Goal: Transaction & Acquisition: Purchase product/service

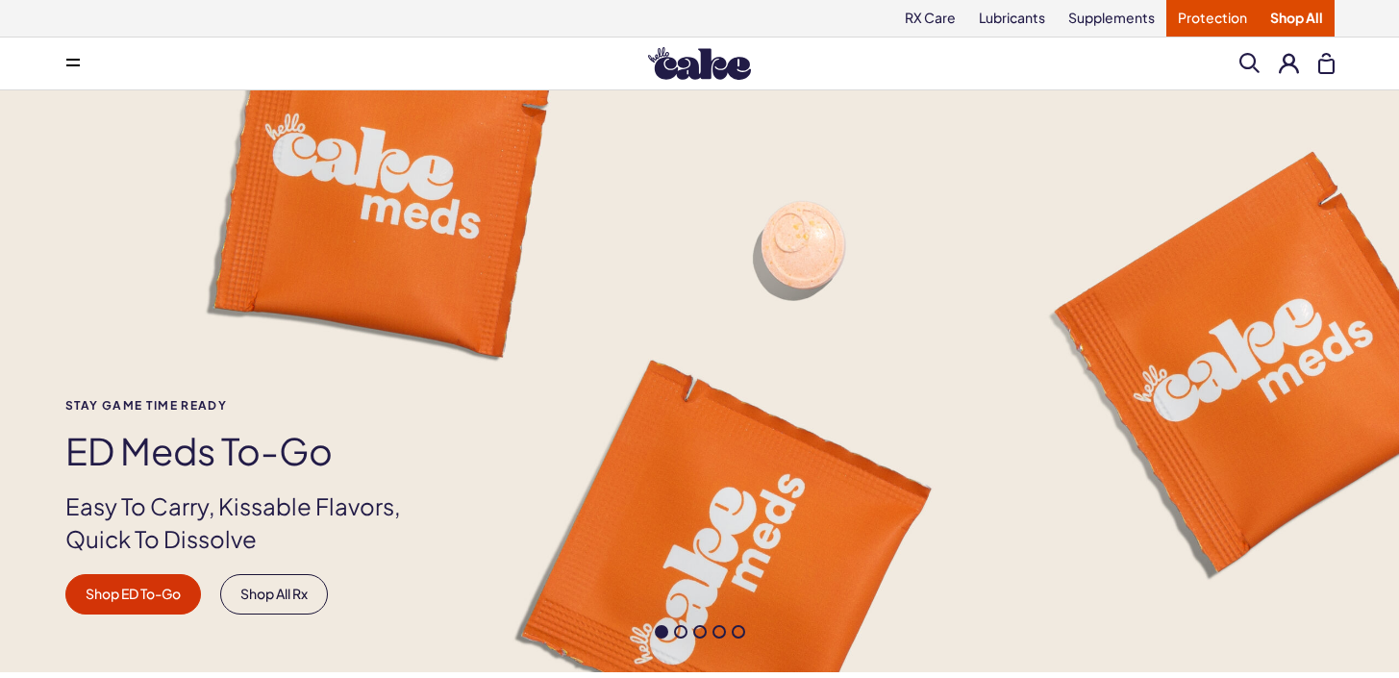
click at [1190, 19] on link "Protection" at bounding box center [1213, 18] width 92 height 37
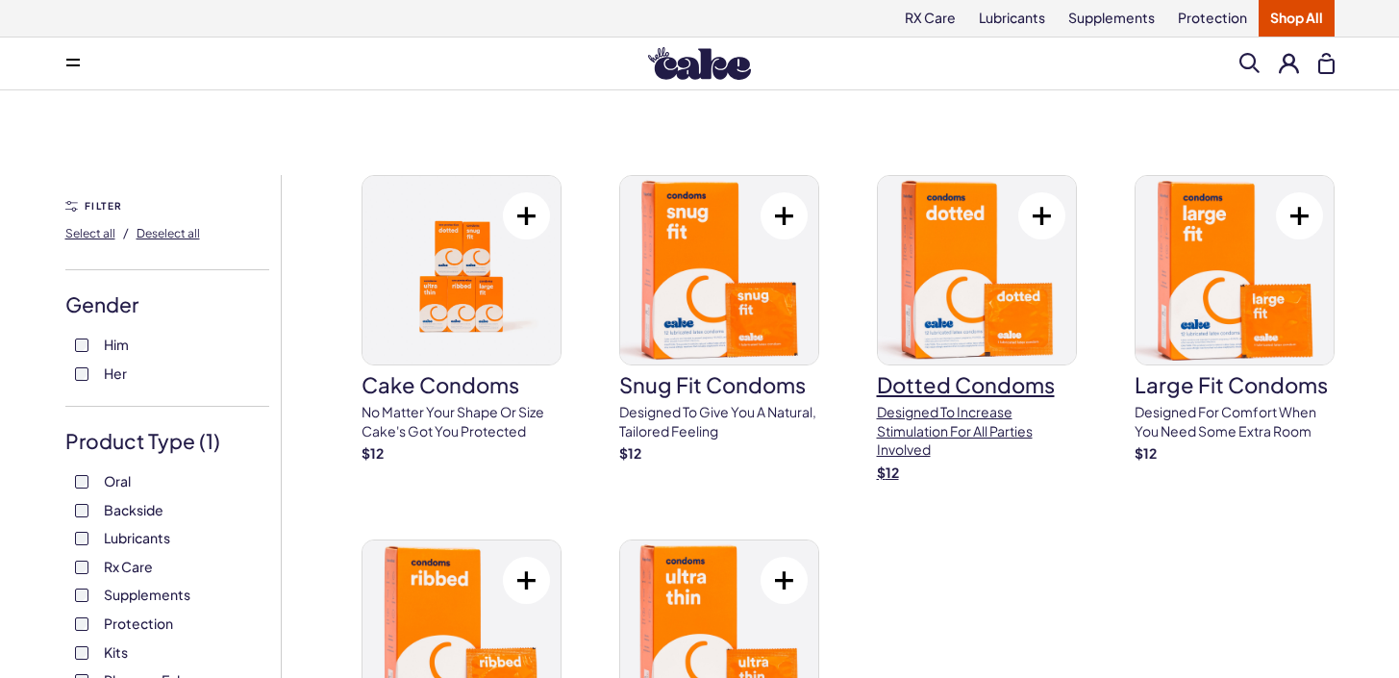
scroll to position [169, 0]
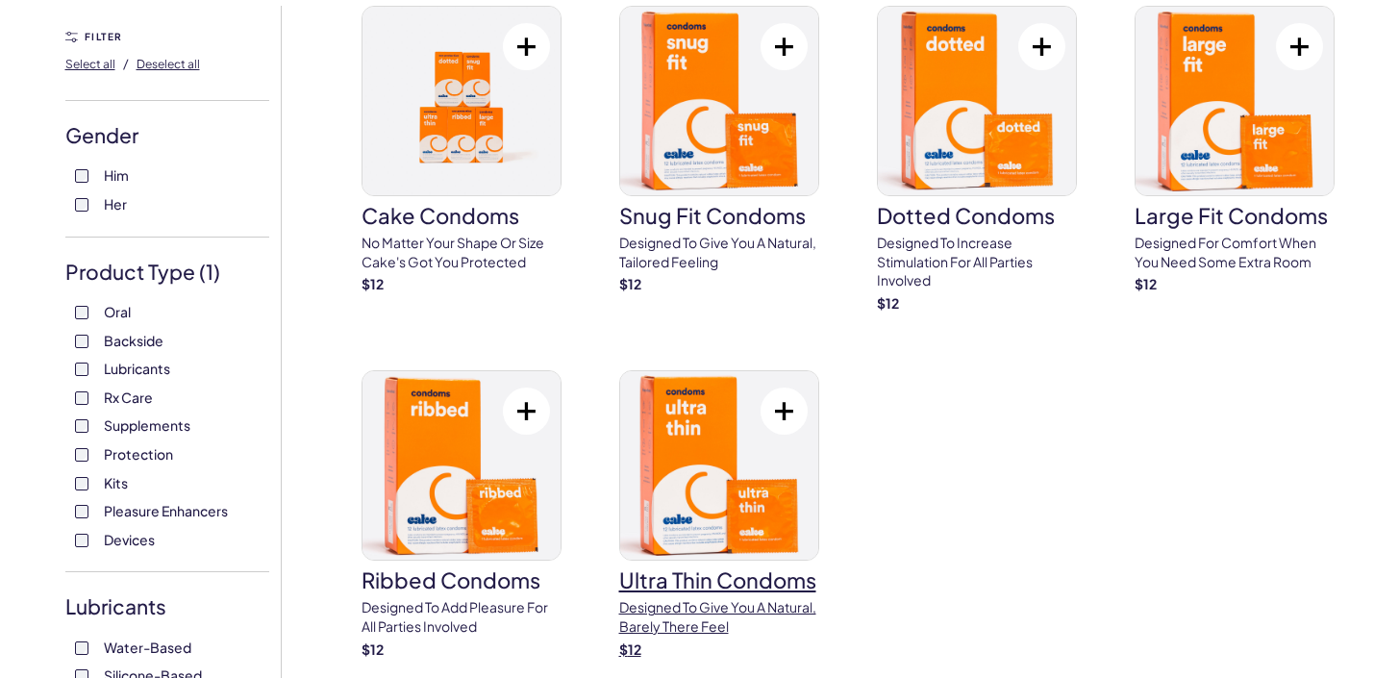
click at [724, 508] on img at bounding box center [719, 465] width 198 height 188
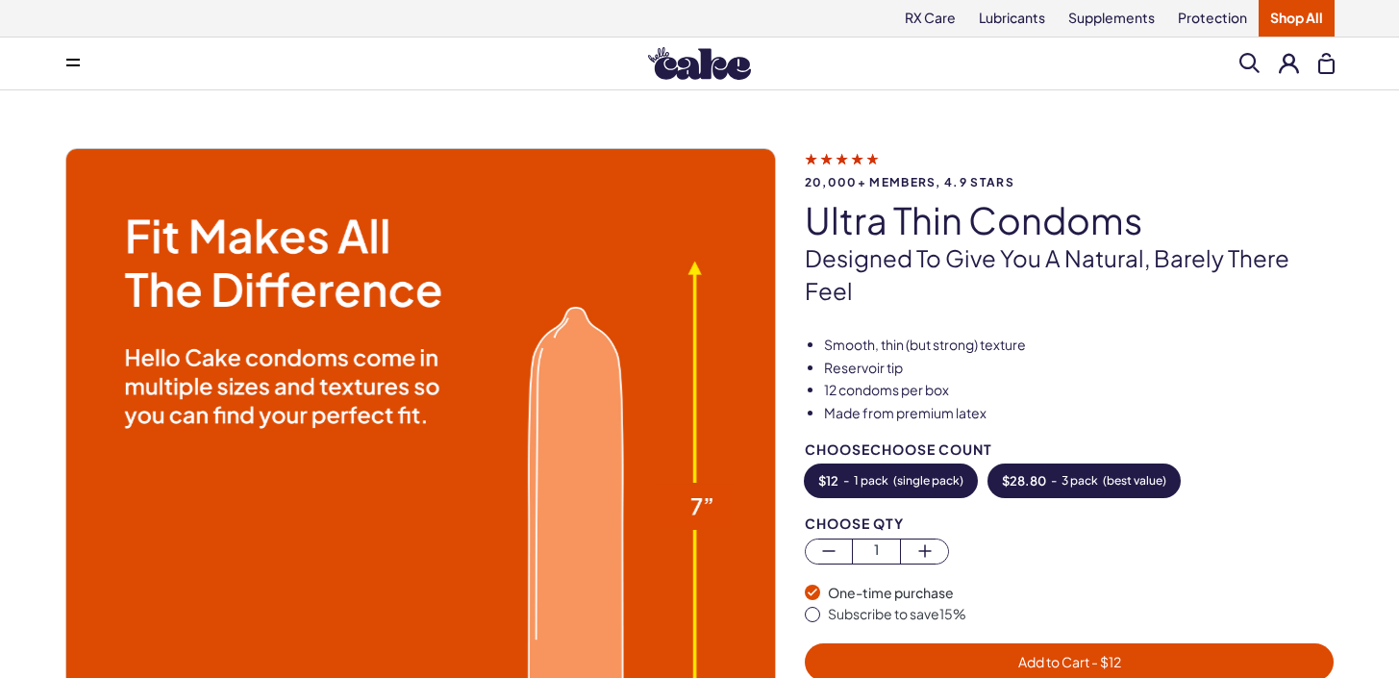
click at [1032, 481] on span "$ 28.80" at bounding box center [1024, 480] width 44 height 13
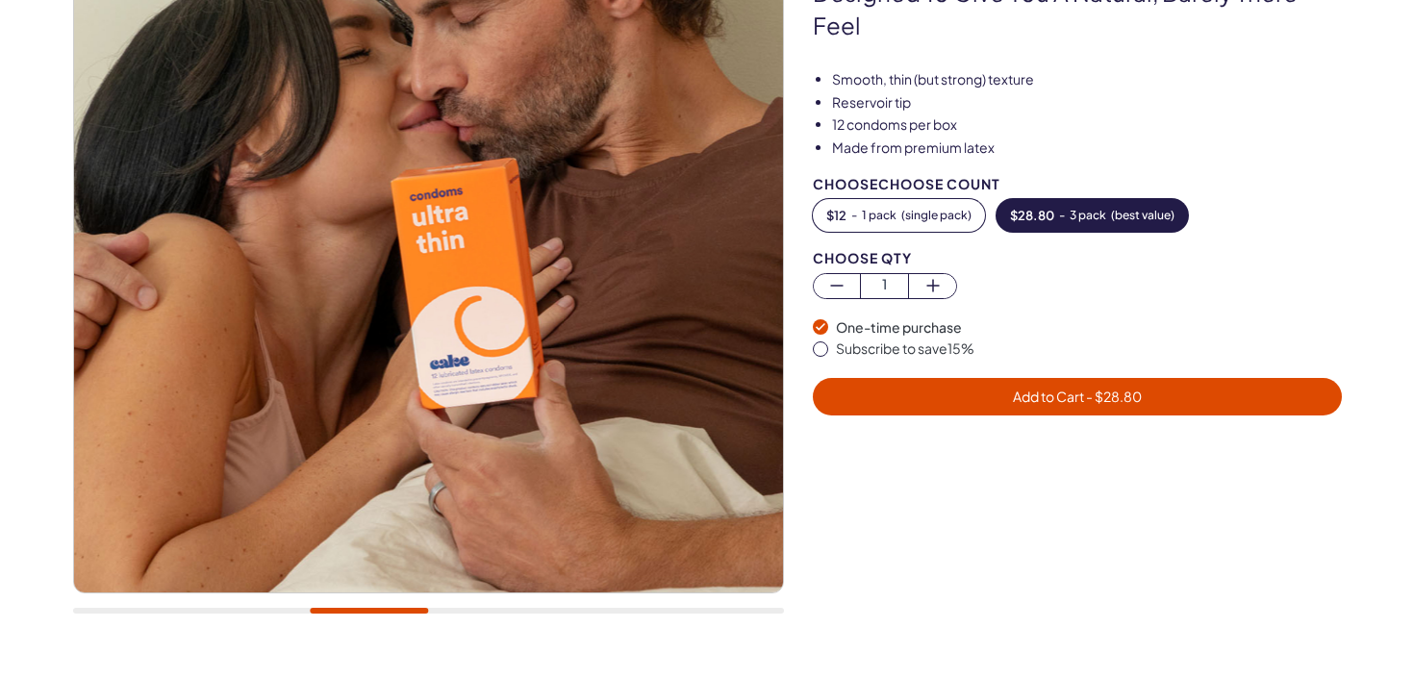
scroll to position [258, 0]
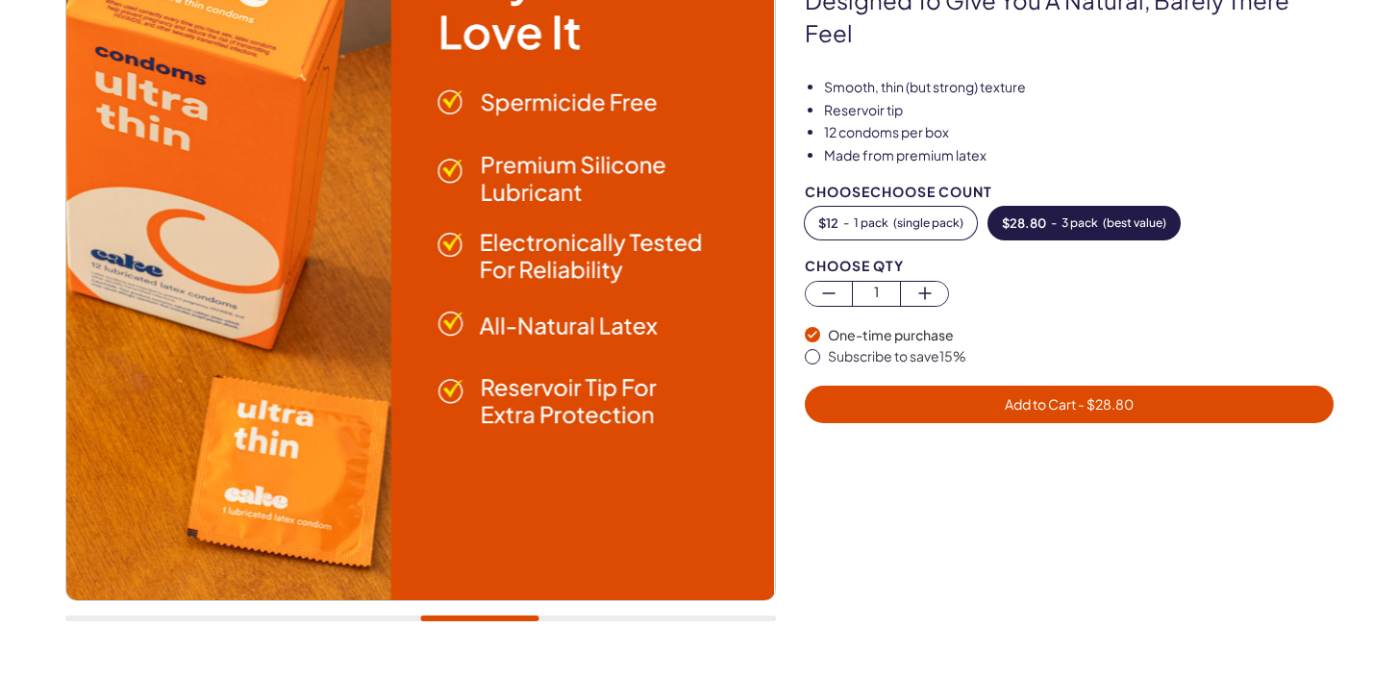
click at [1062, 413] on span "Add to Cart - $ 28.80" at bounding box center [1070, 404] width 507 height 22
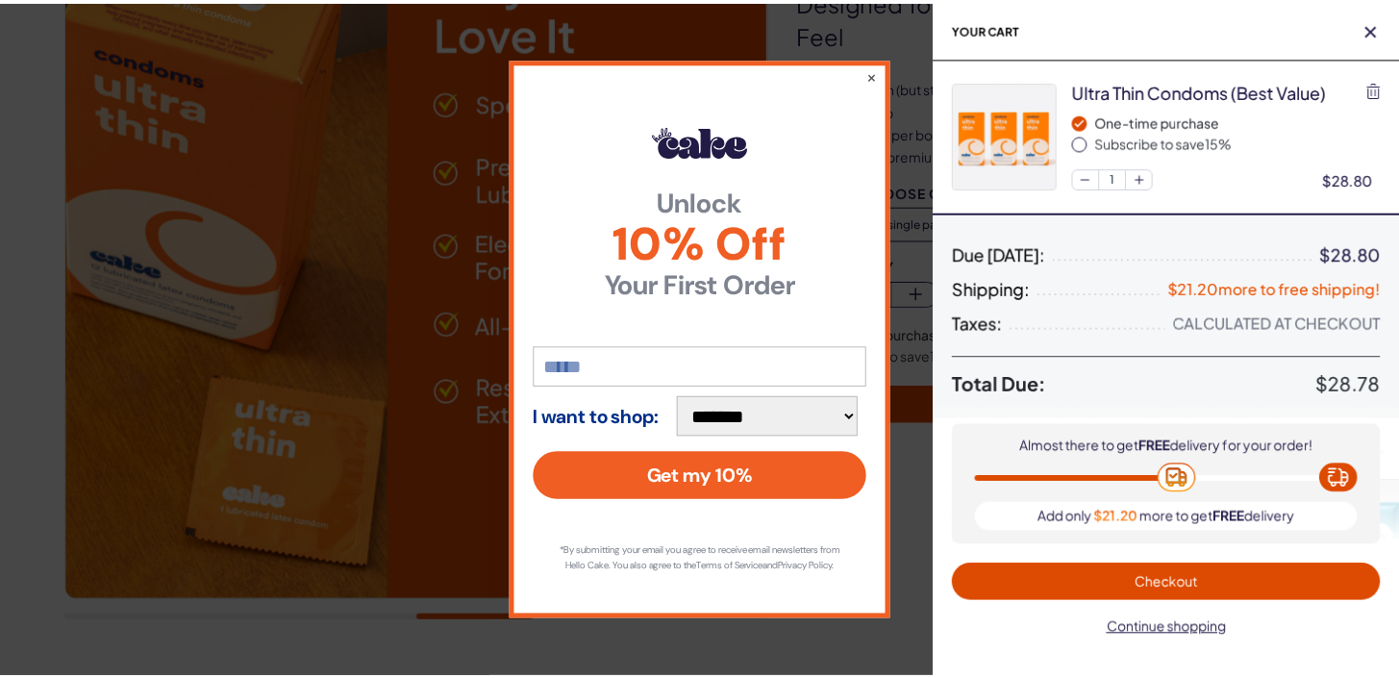
scroll to position [0, 0]
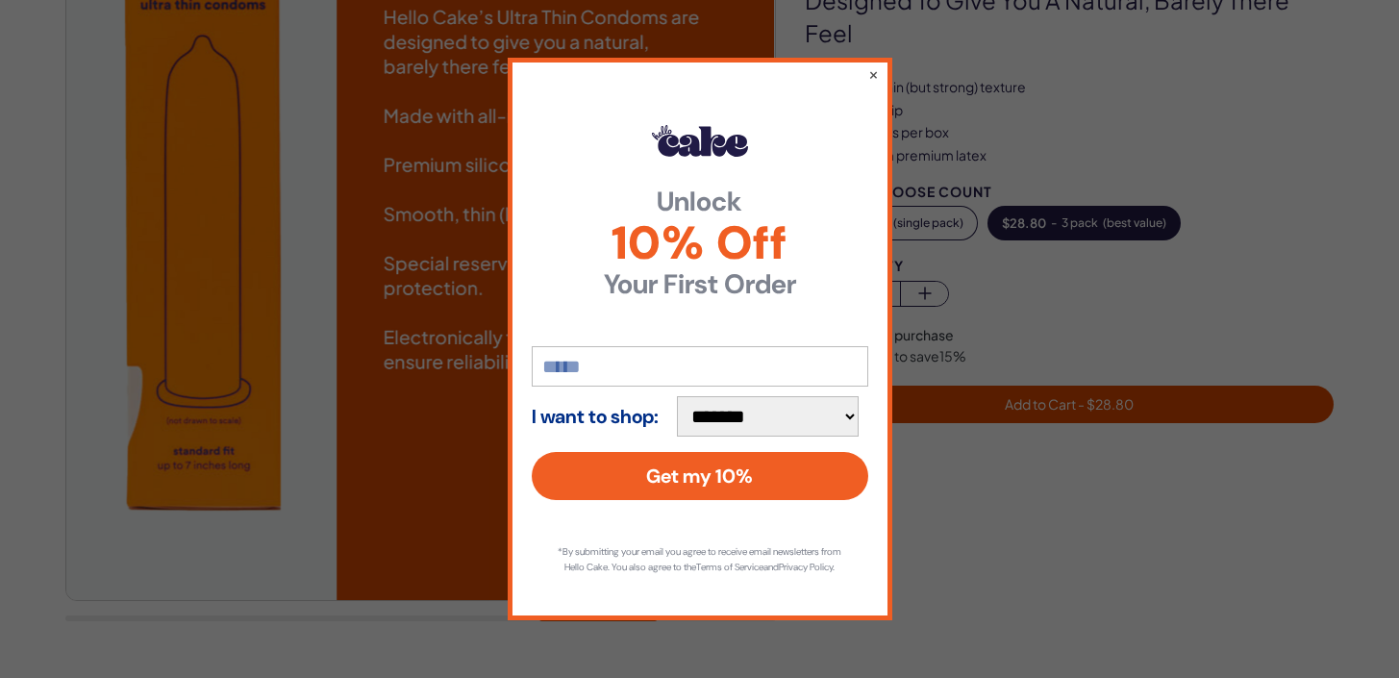
click at [881, 64] on div "**********" at bounding box center [700, 339] width 385 height 562
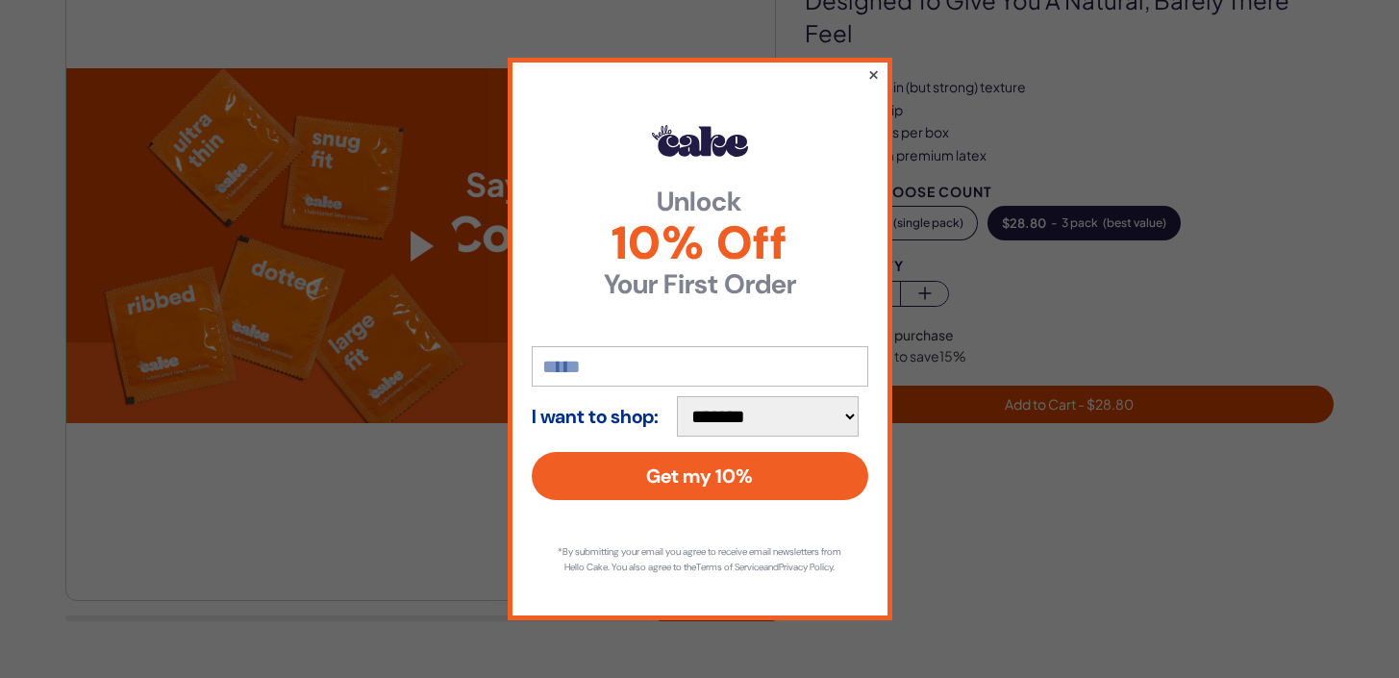
click at [875, 68] on button "×" at bounding box center [873, 74] width 13 height 23
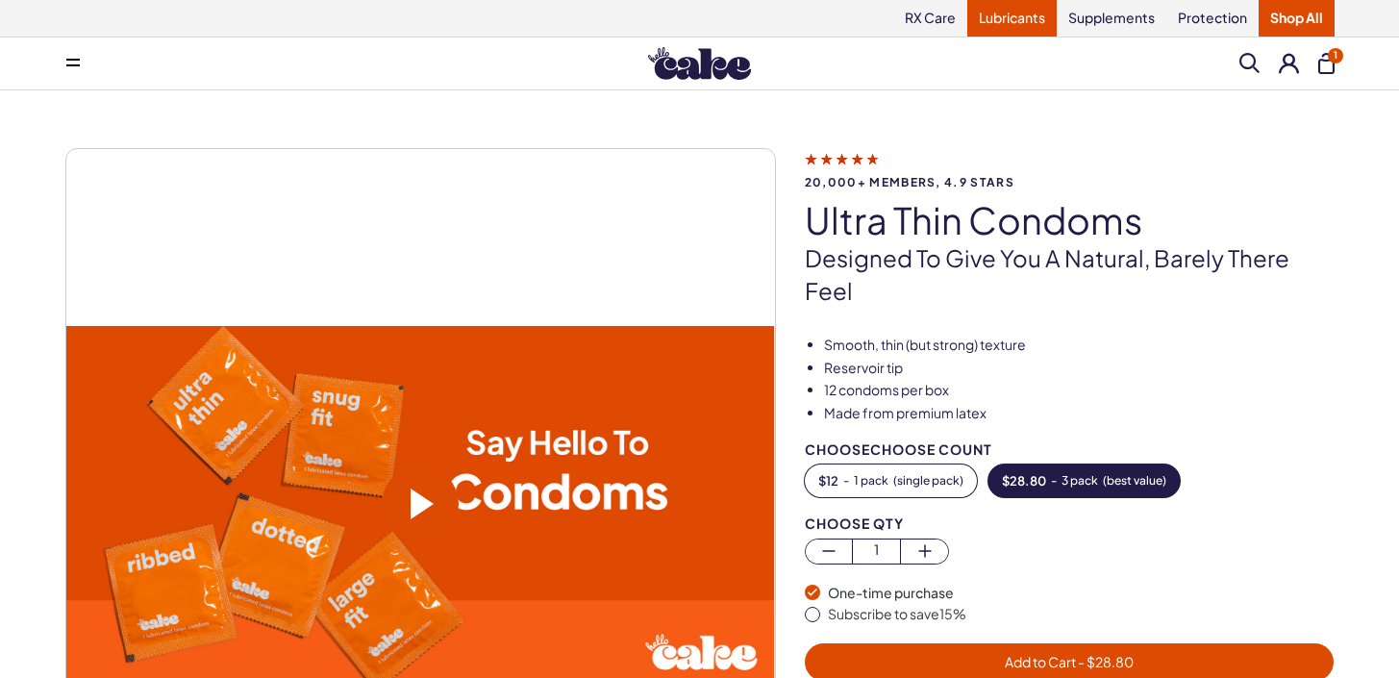
click at [1015, 26] on link "Lubricants" at bounding box center [1012, 18] width 89 height 37
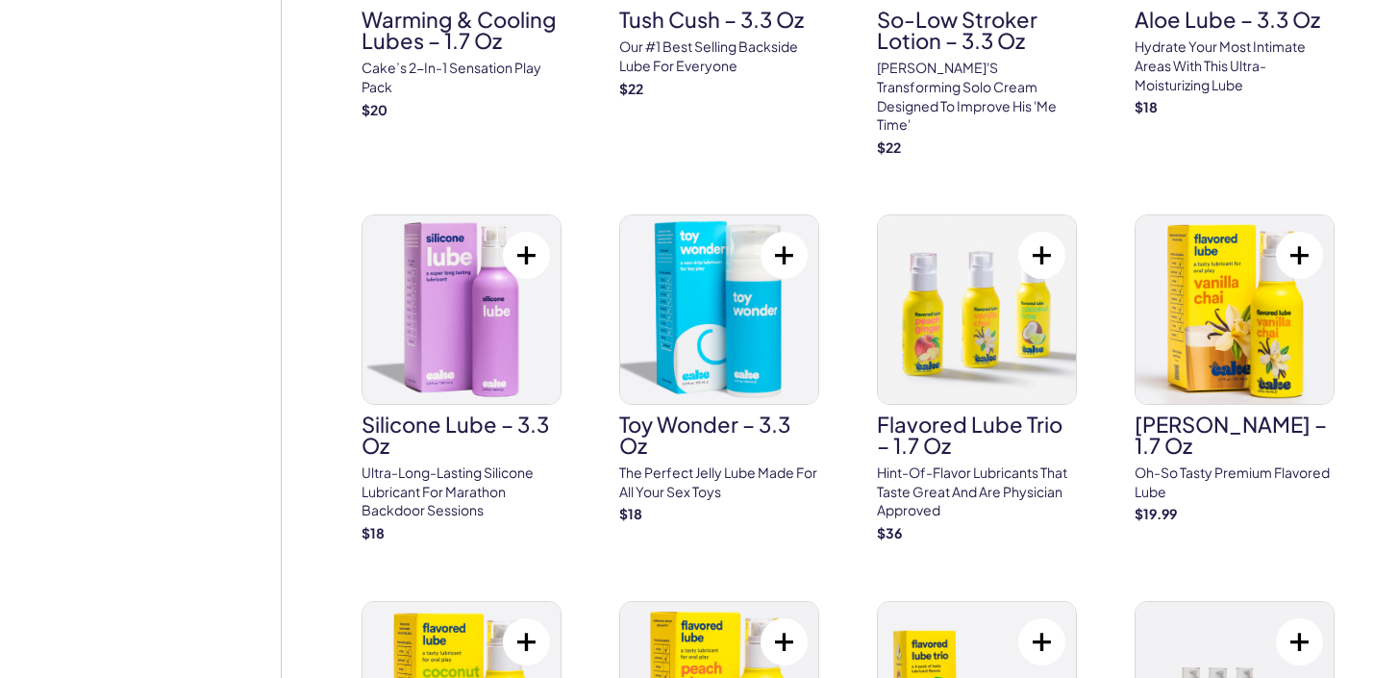
scroll to position [1620, 0]
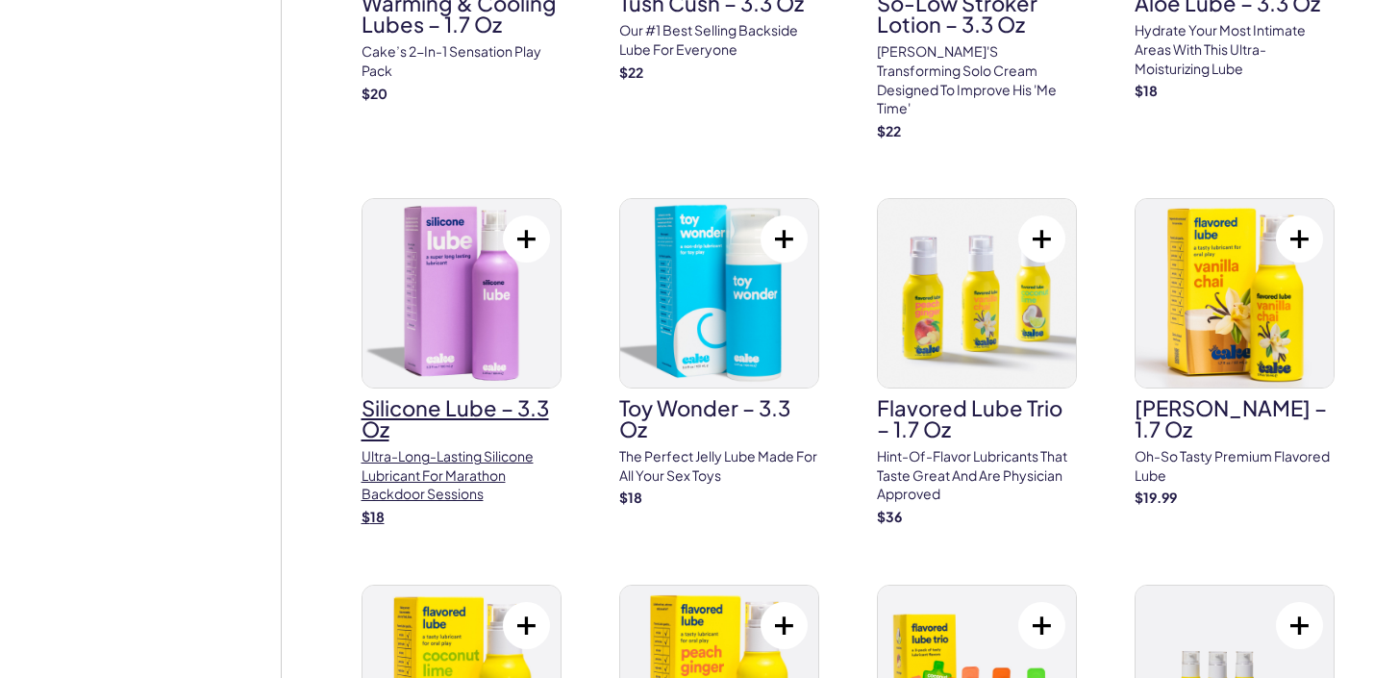
click at [473, 320] on img at bounding box center [462, 293] width 198 height 188
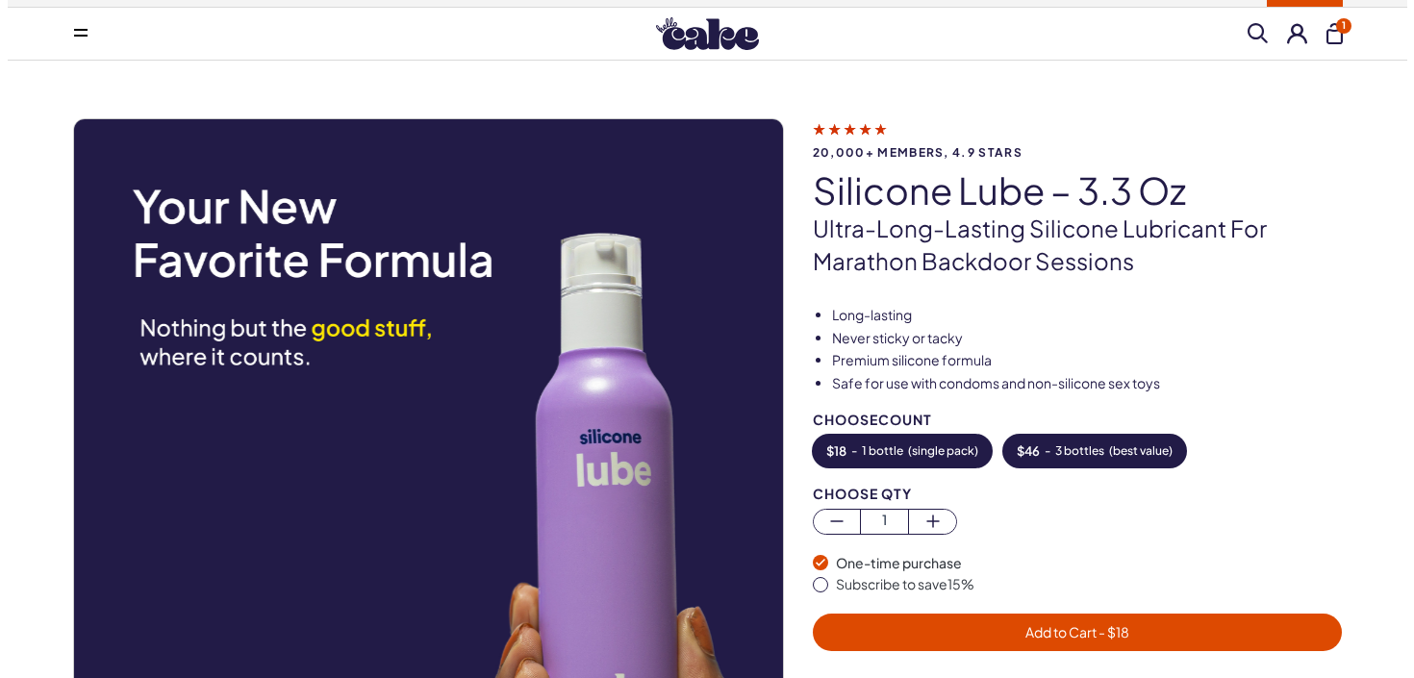
scroll to position [122, 0]
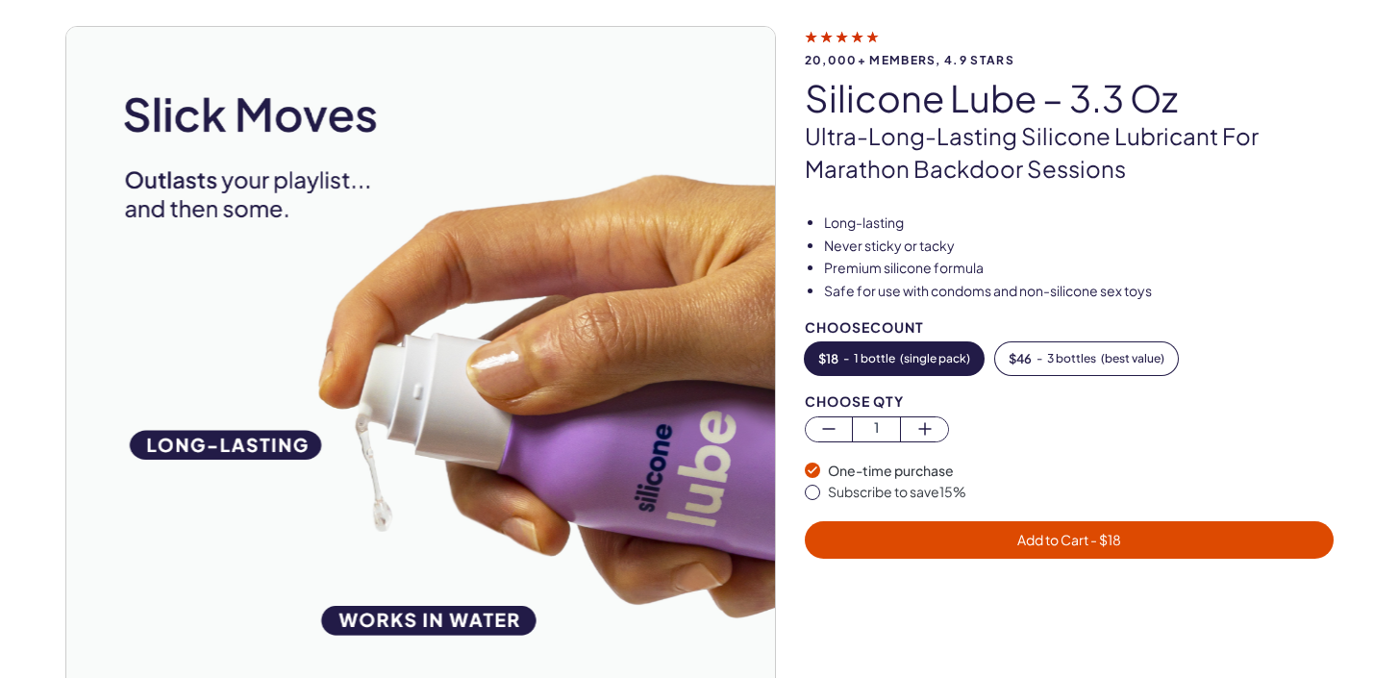
click at [1099, 538] on span "- $ 18" at bounding box center [1105, 539] width 33 height 17
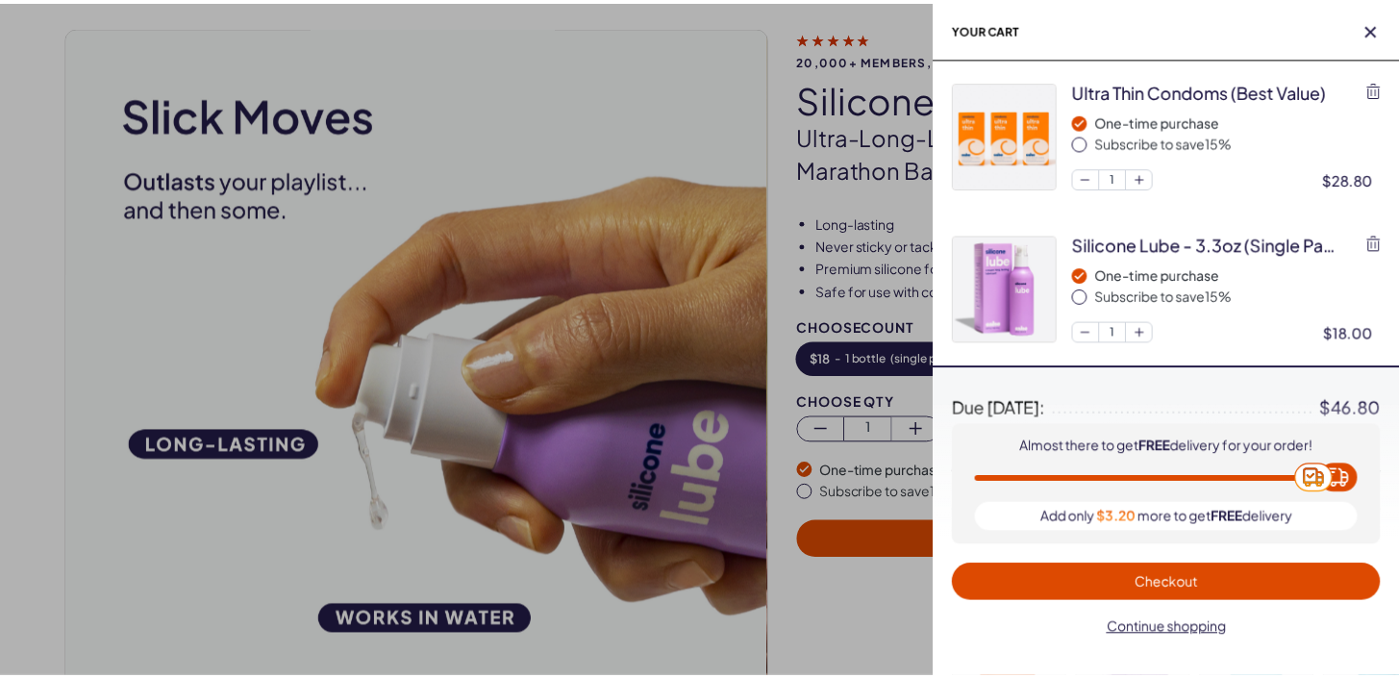
scroll to position [0, 0]
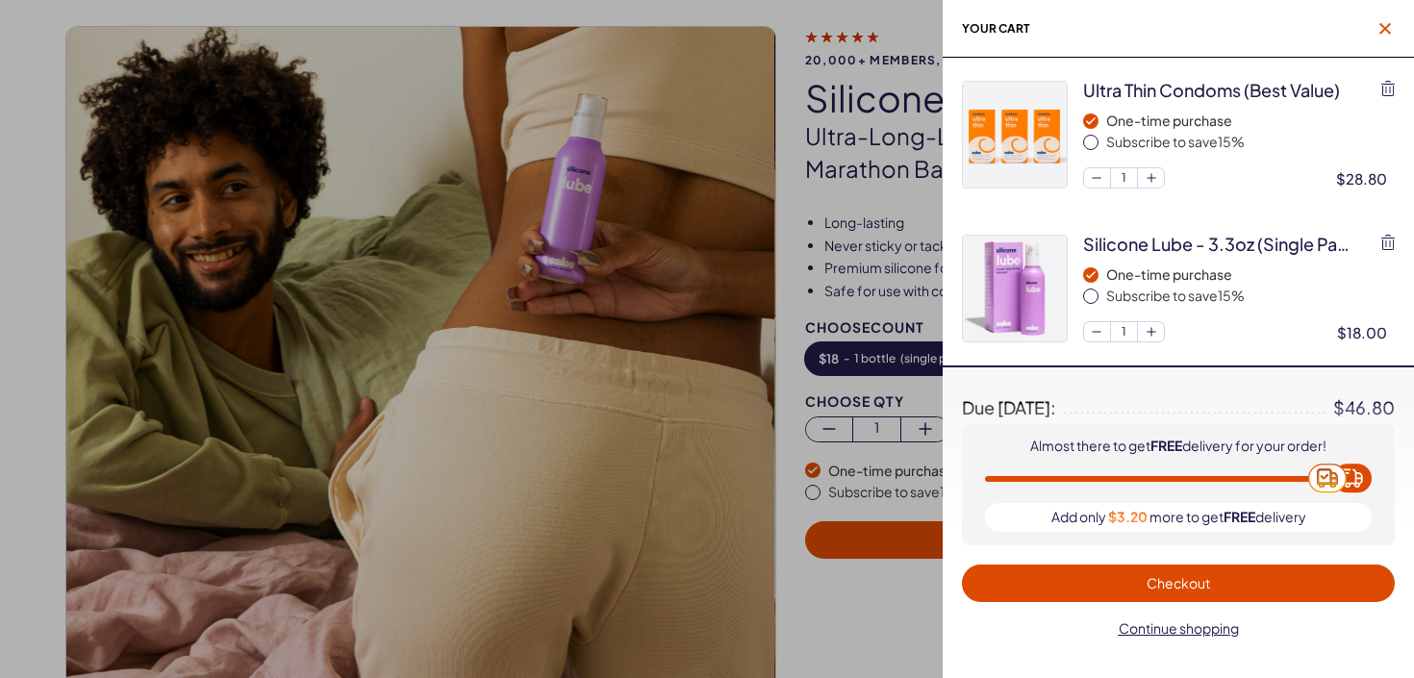
click at [1377, 36] on span "button" at bounding box center [1384, 28] width 19 height 19
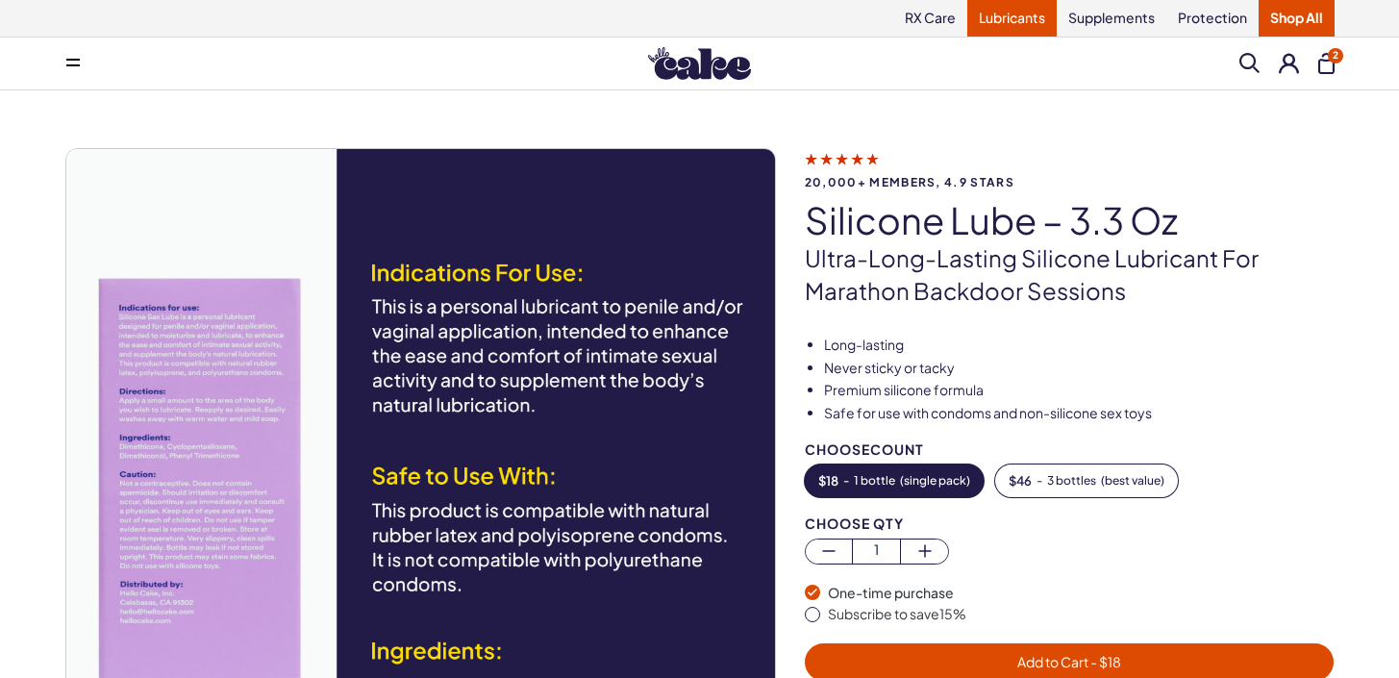
click at [1034, 24] on link "Lubricants" at bounding box center [1012, 18] width 89 height 37
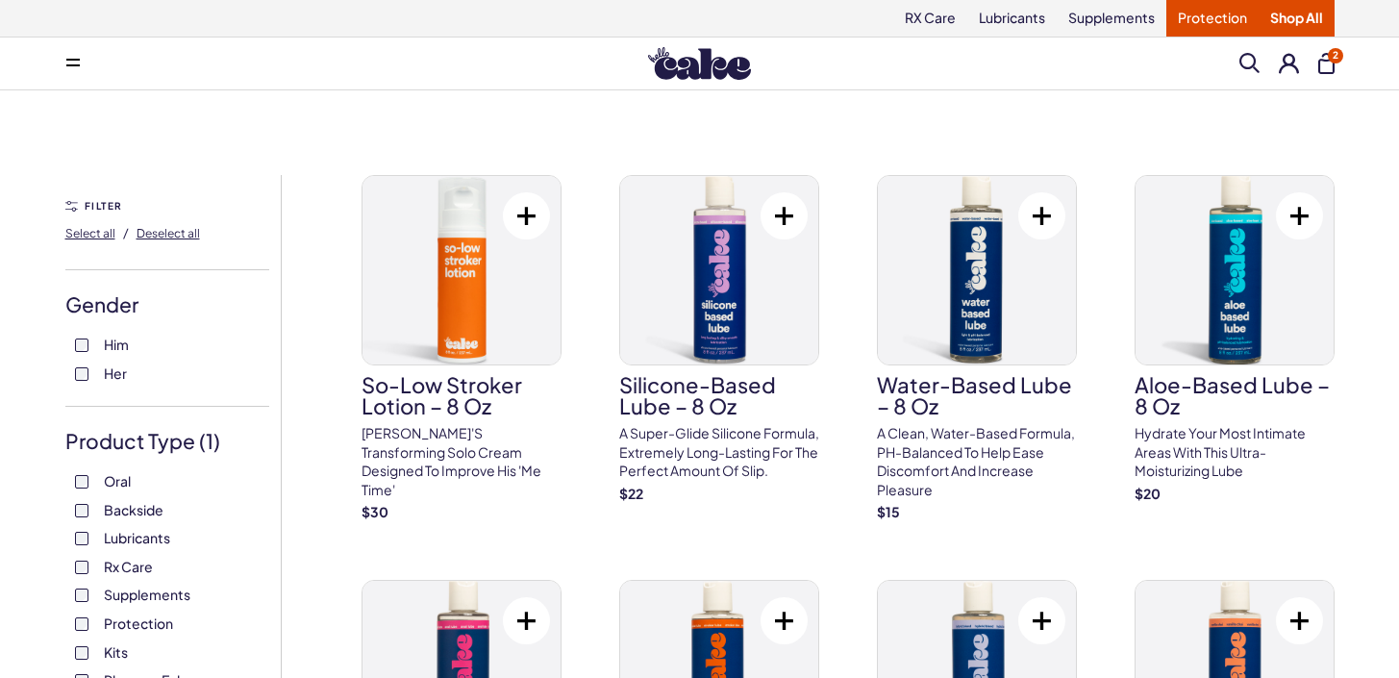
click at [1176, 18] on link "Protection" at bounding box center [1213, 18] width 92 height 37
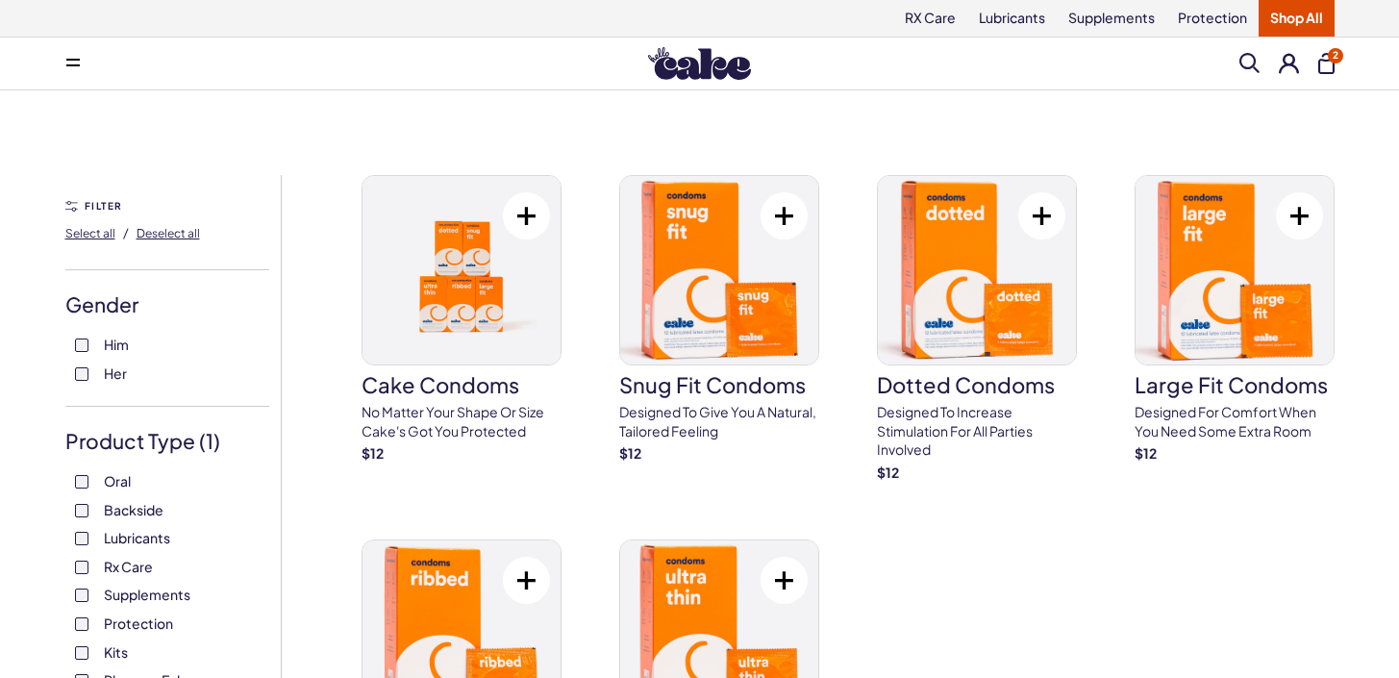
click at [726, 64] on img at bounding box center [699, 63] width 103 height 33
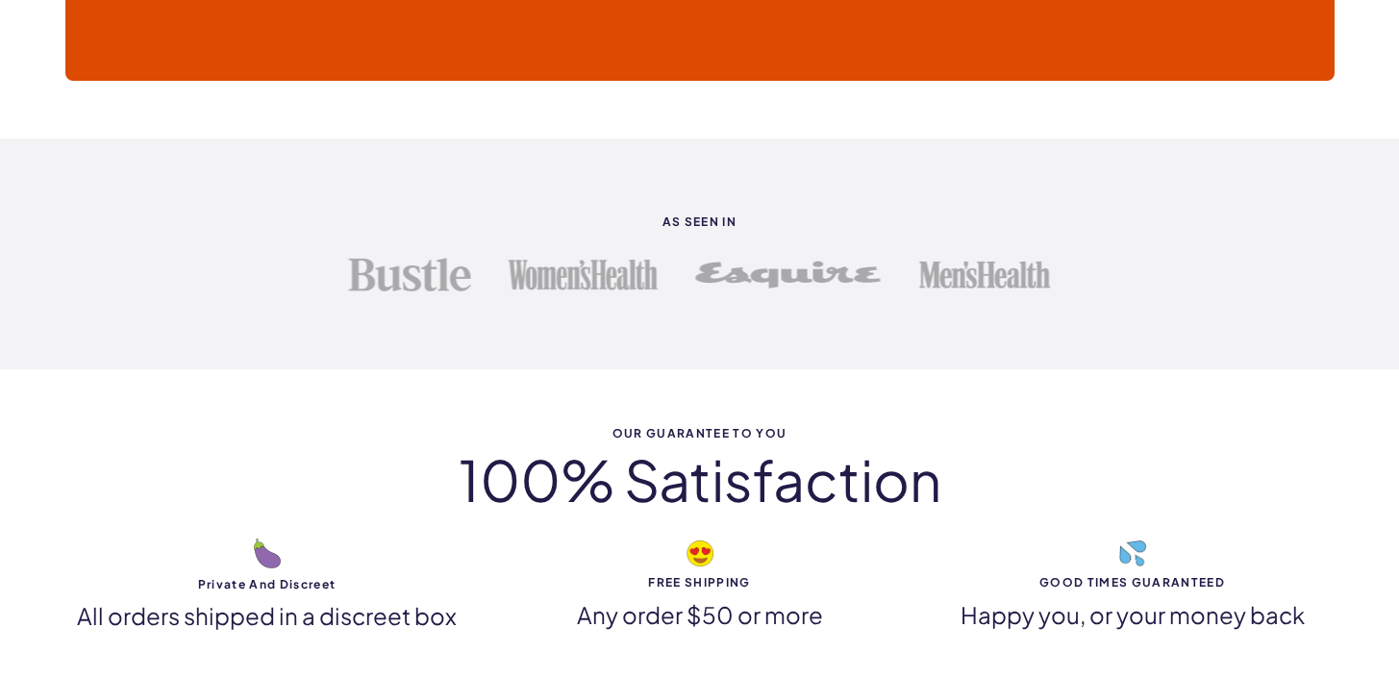
scroll to position [5693, 0]
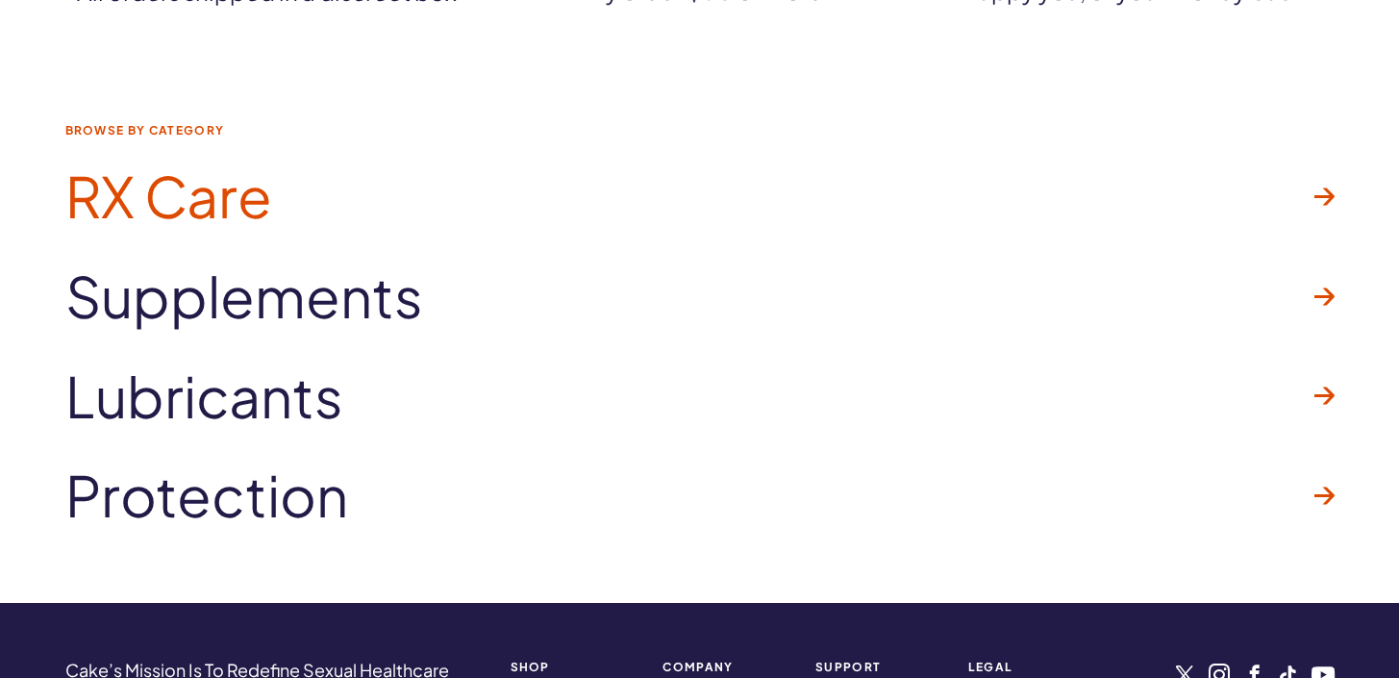
click at [163, 227] on span "RX Care" at bounding box center [168, 196] width 207 height 62
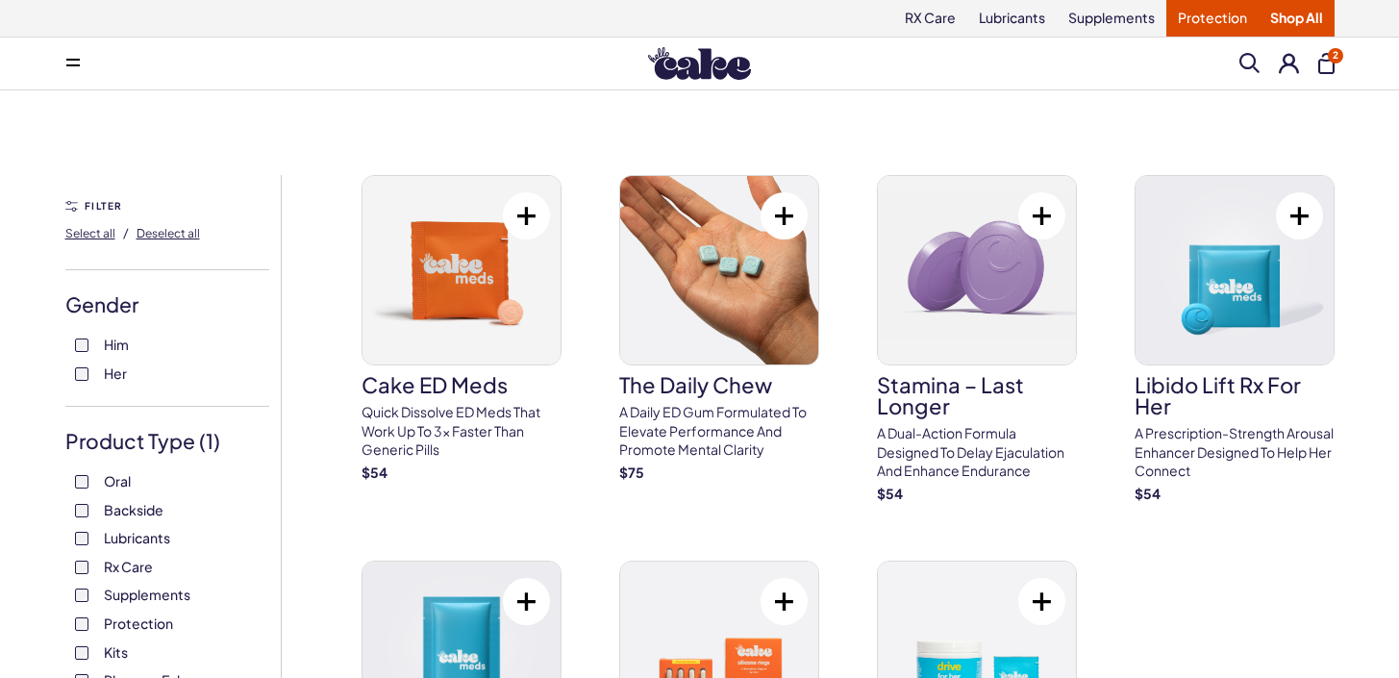
click at [1242, 34] on link "Protection" at bounding box center [1213, 18] width 92 height 37
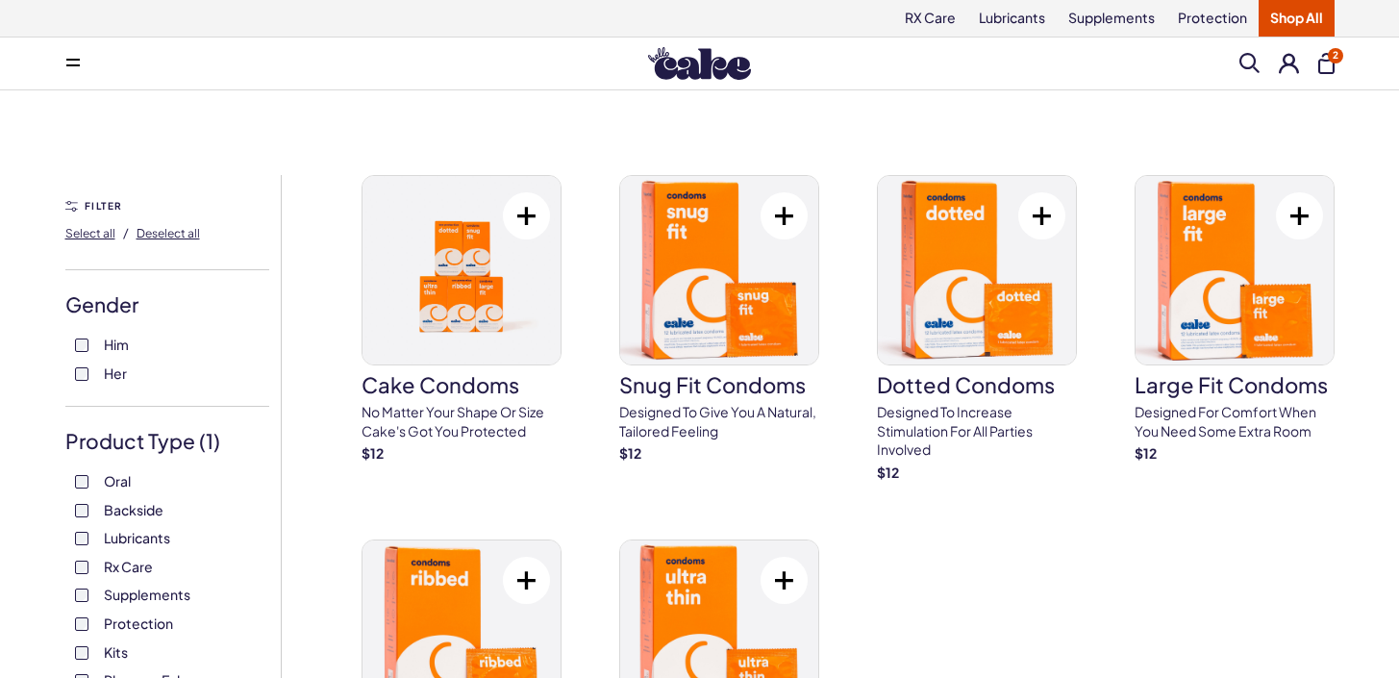
click at [1317, 59] on div "Search Clear All 2" at bounding box center [1287, 64] width 95 height 22
click at [1324, 62] on button "2" at bounding box center [1327, 63] width 16 height 21
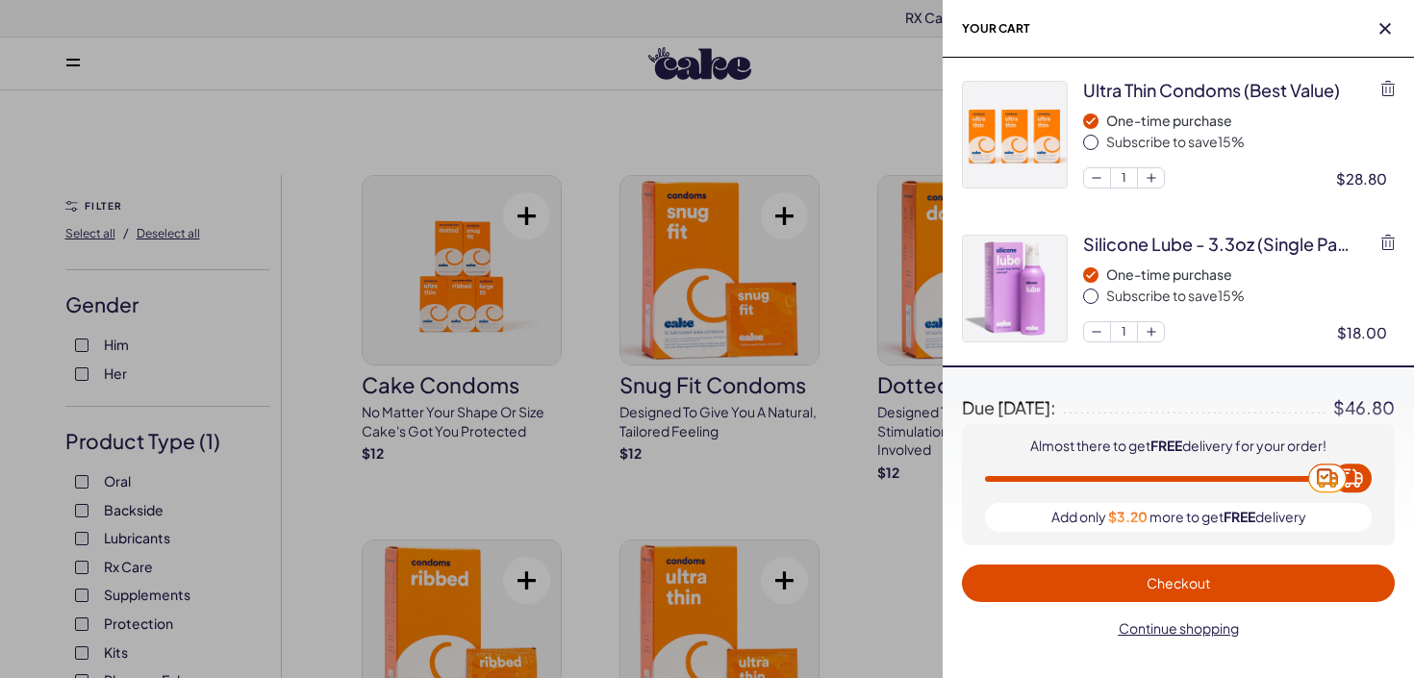
click at [1250, 595] on button "Checkout" at bounding box center [1178, 584] width 433 height 38
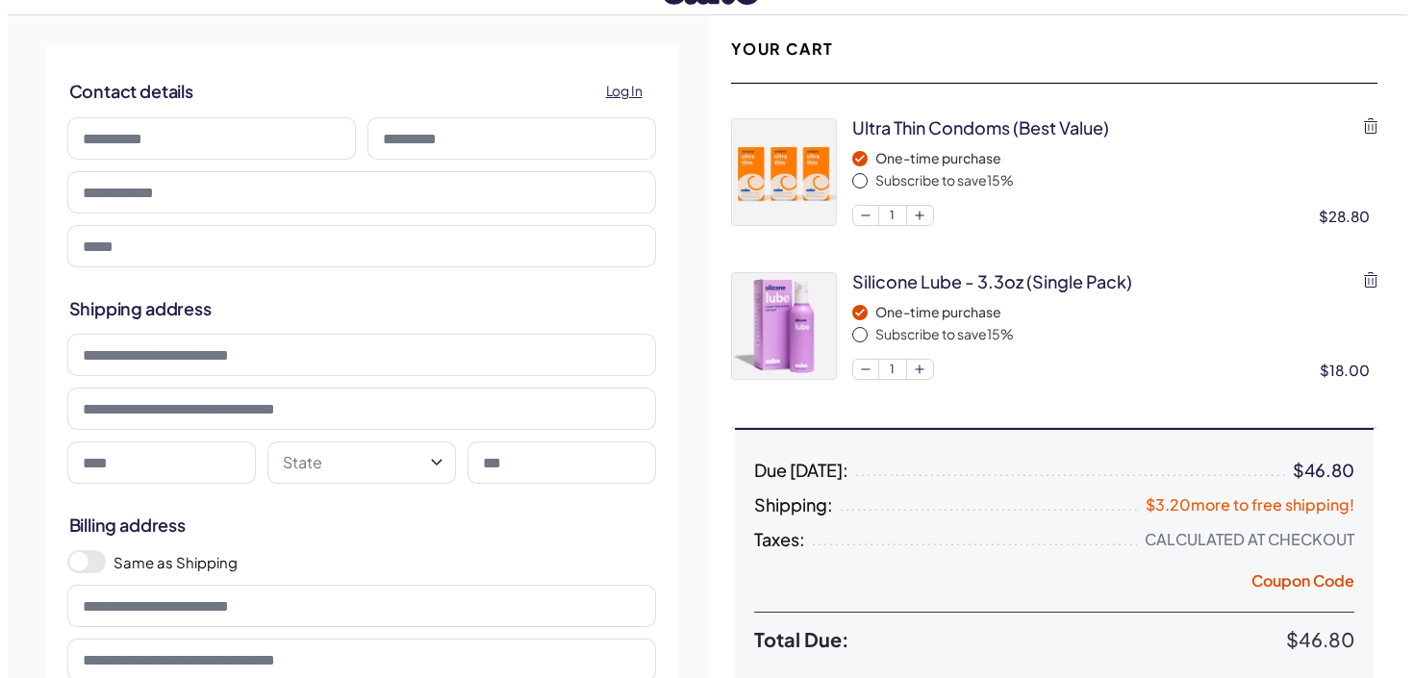
scroll to position [118, 0]
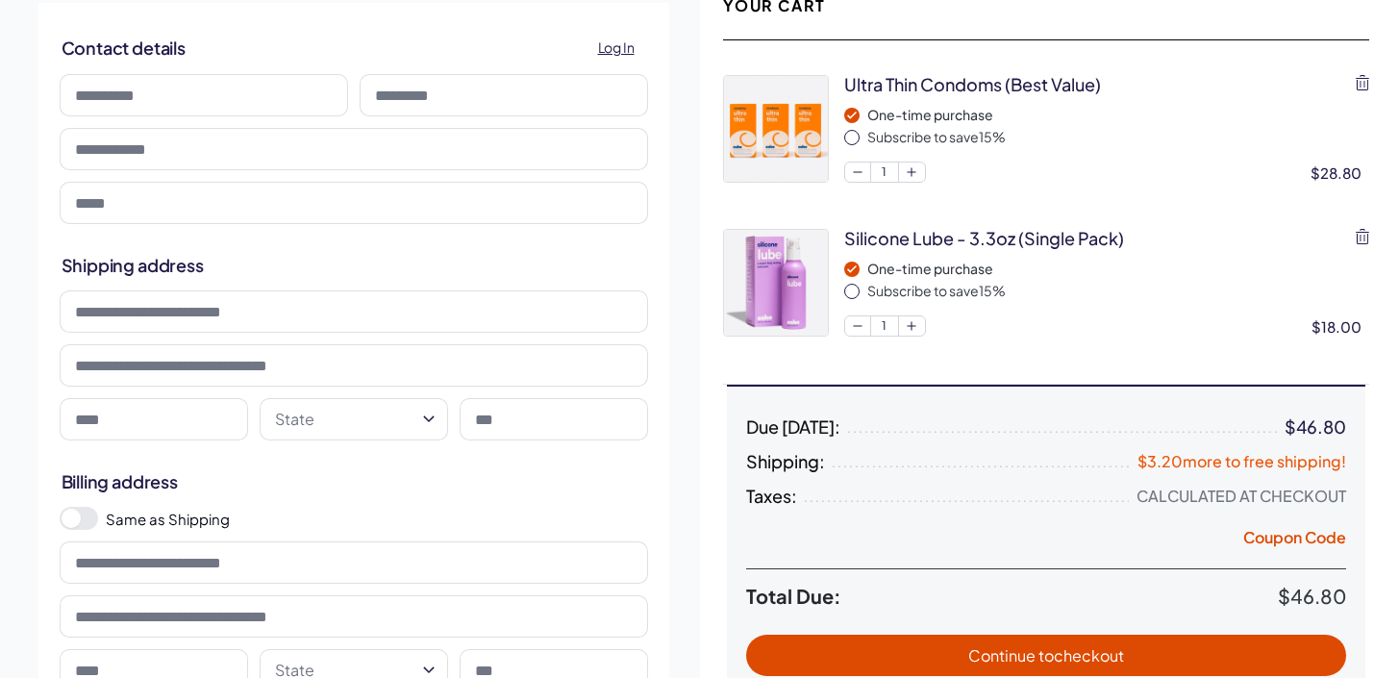
click at [258, 74] on input at bounding box center [204, 95] width 289 height 42
type input "***"
type input "********"
type input "**********"
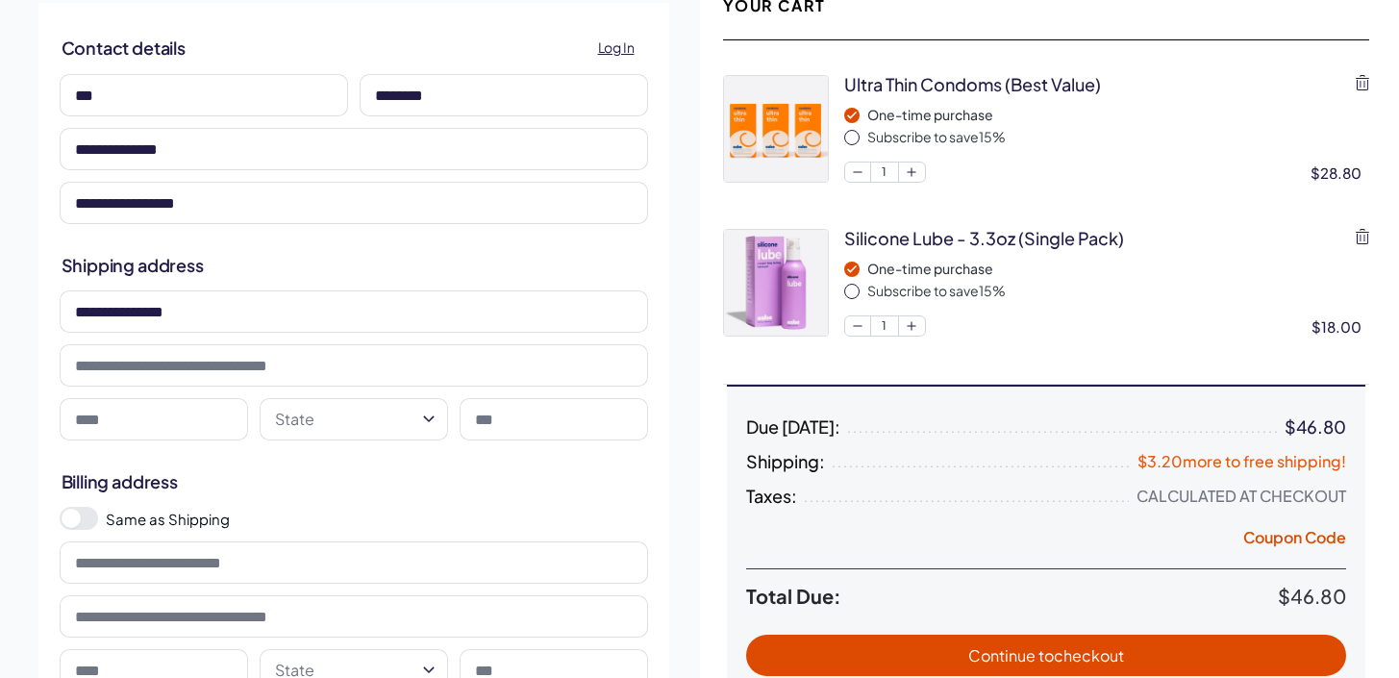
type input "**********"
type input "********"
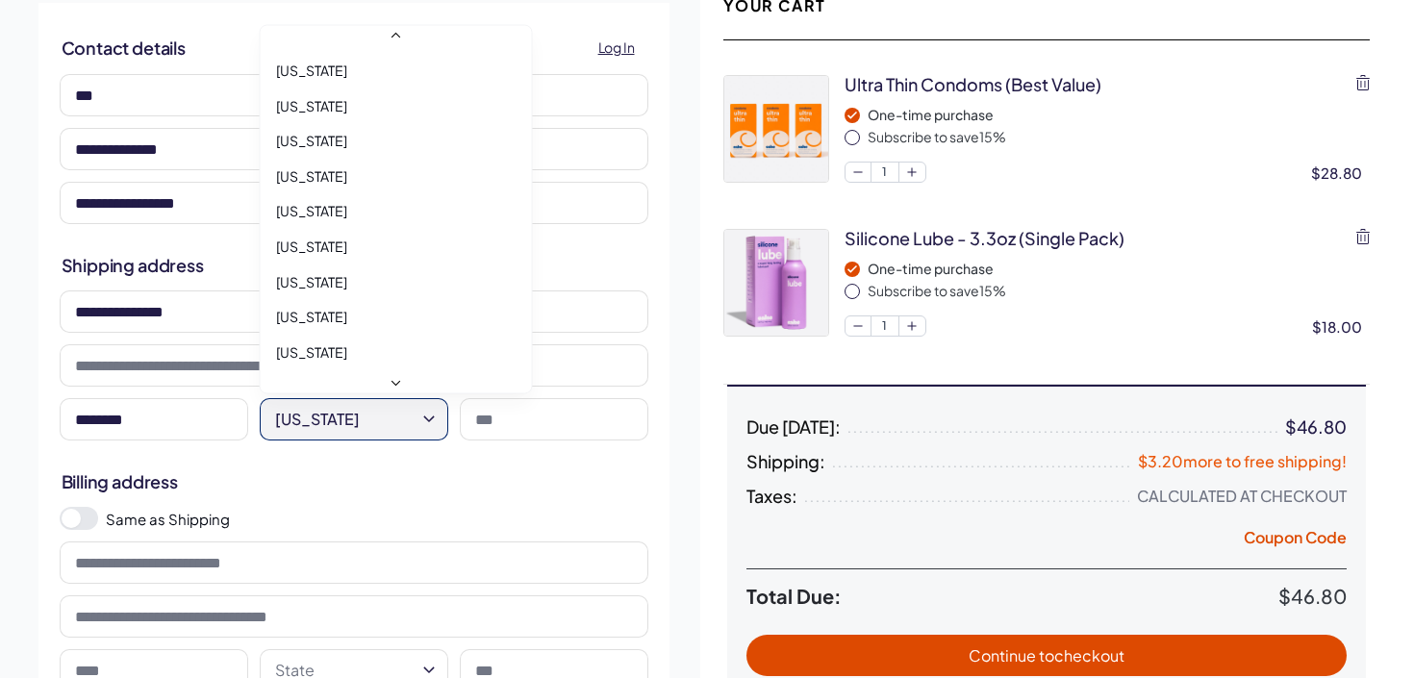
click at [266, 413] on html "RX Care Lubricants Supplements Protection Shop All Menu Him Her Everything 2" at bounding box center [707, 640] width 1414 height 1516
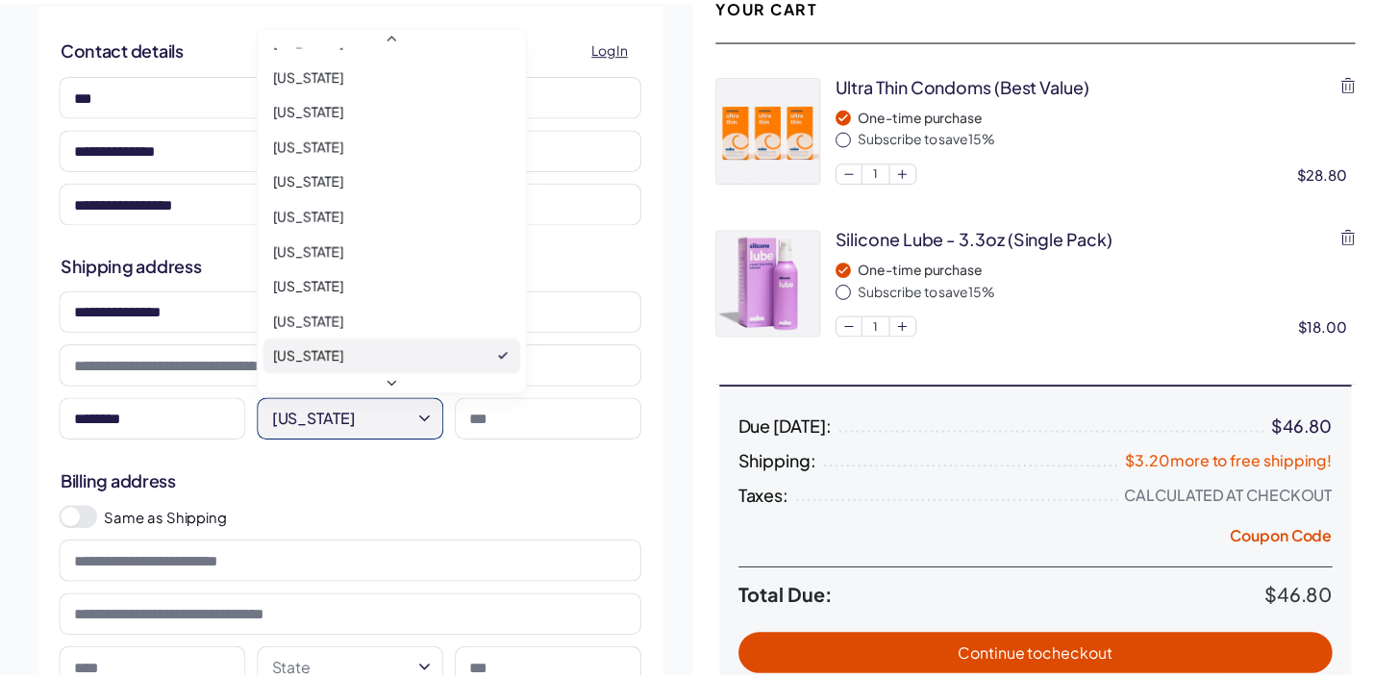
scroll to position [1699, 0]
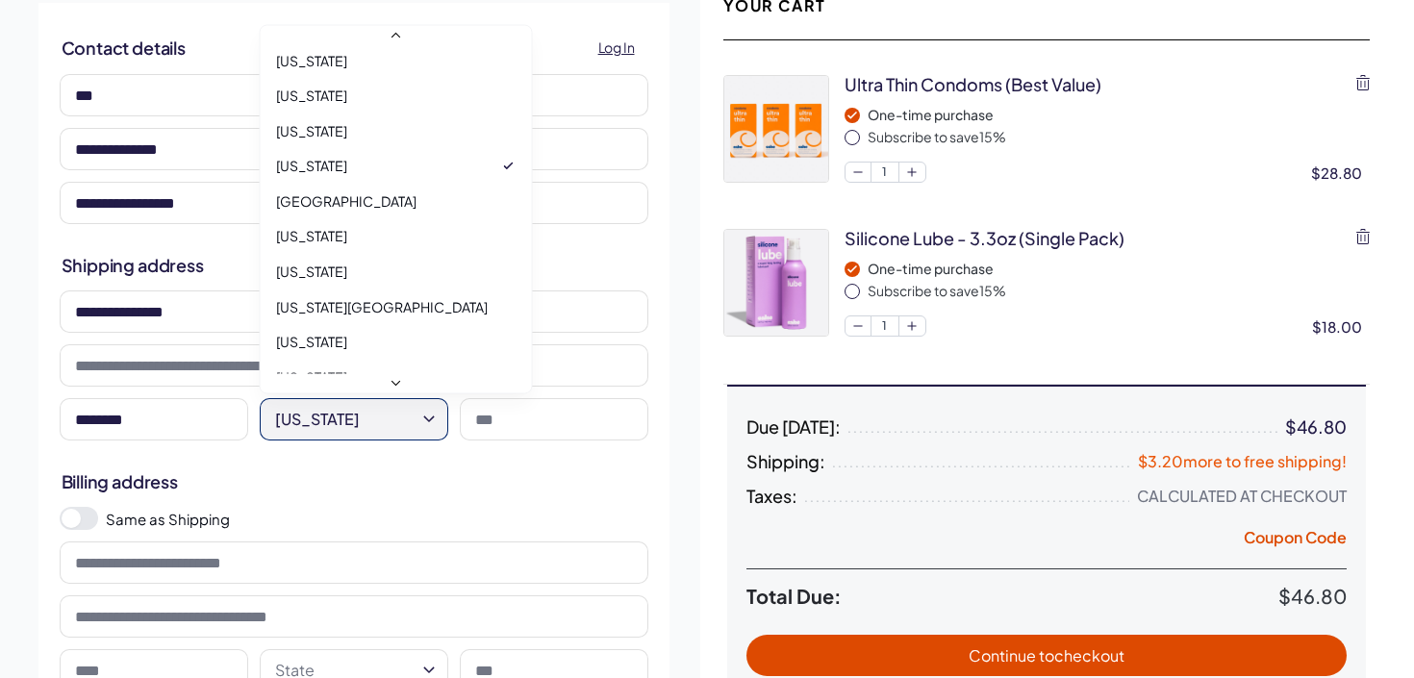
select select "**"
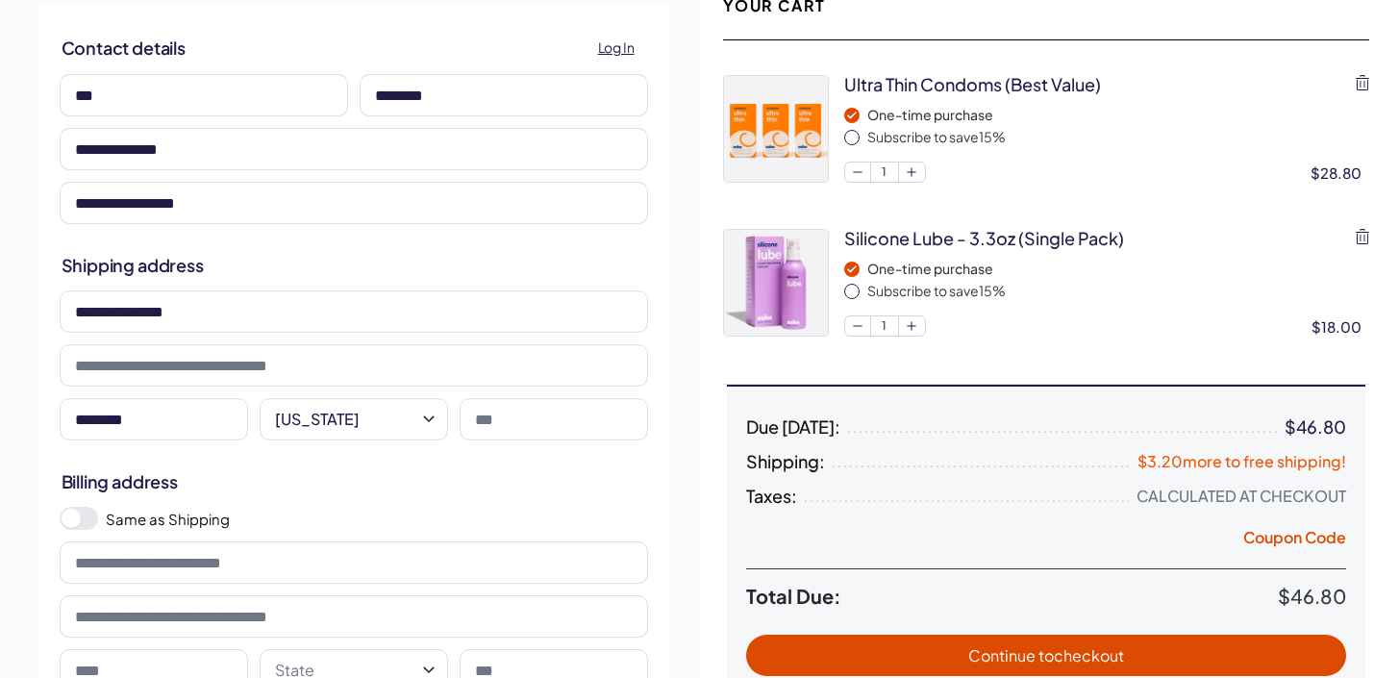
click at [564, 433] on input at bounding box center [554, 419] width 188 height 42
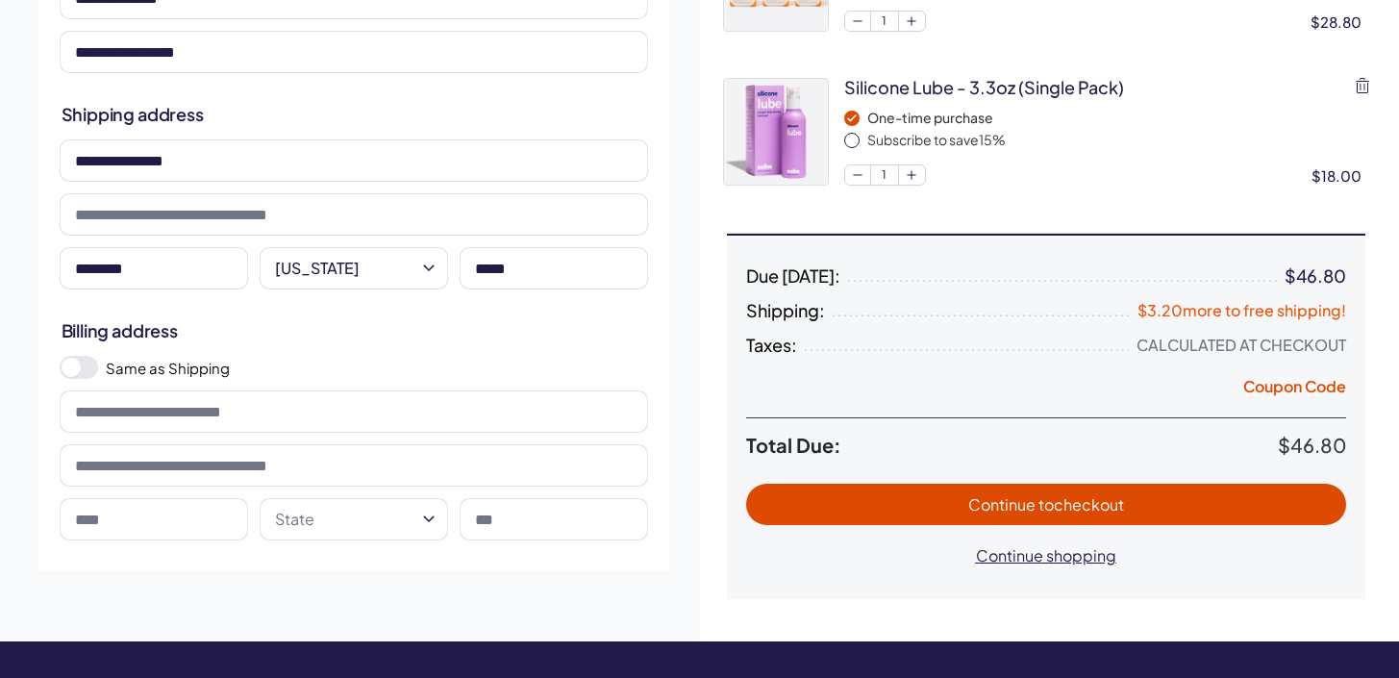
scroll to position [299, 0]
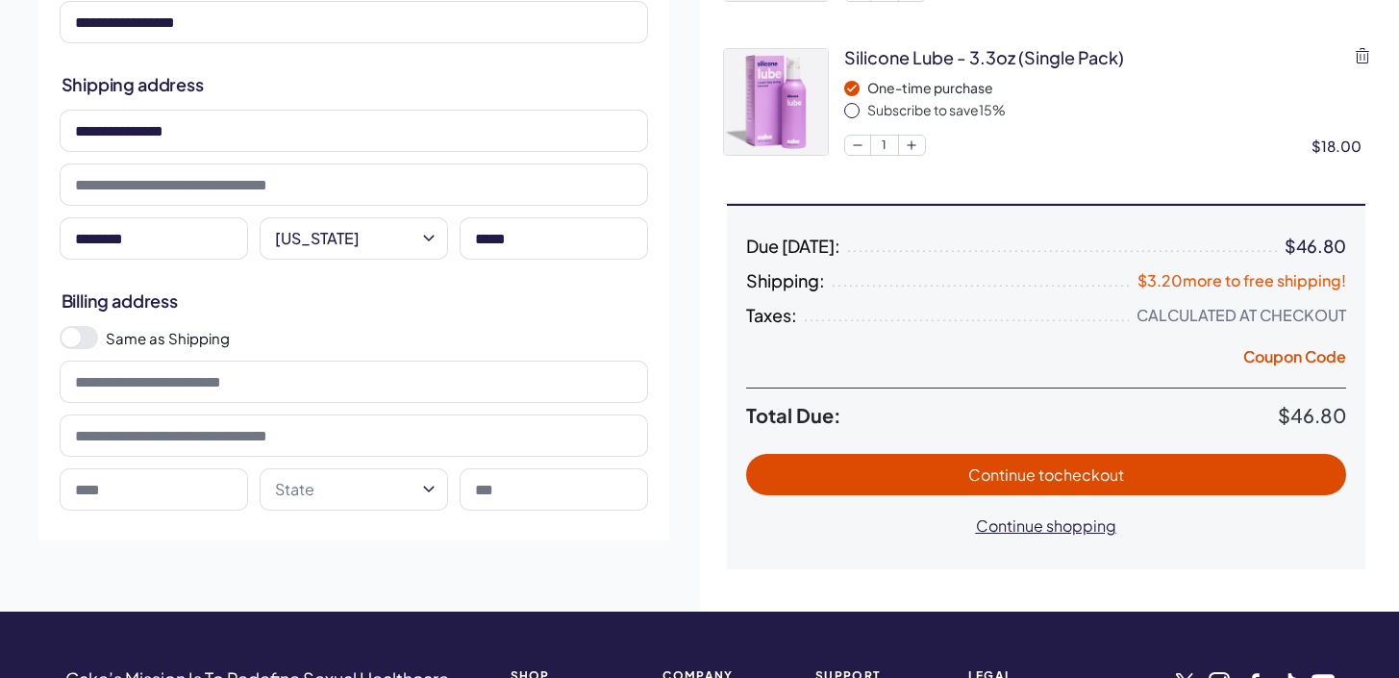
type input "*****"
click at [896, 473] on span "Continue to checkout" at bounding box center [1047, 475] width 562 height 22
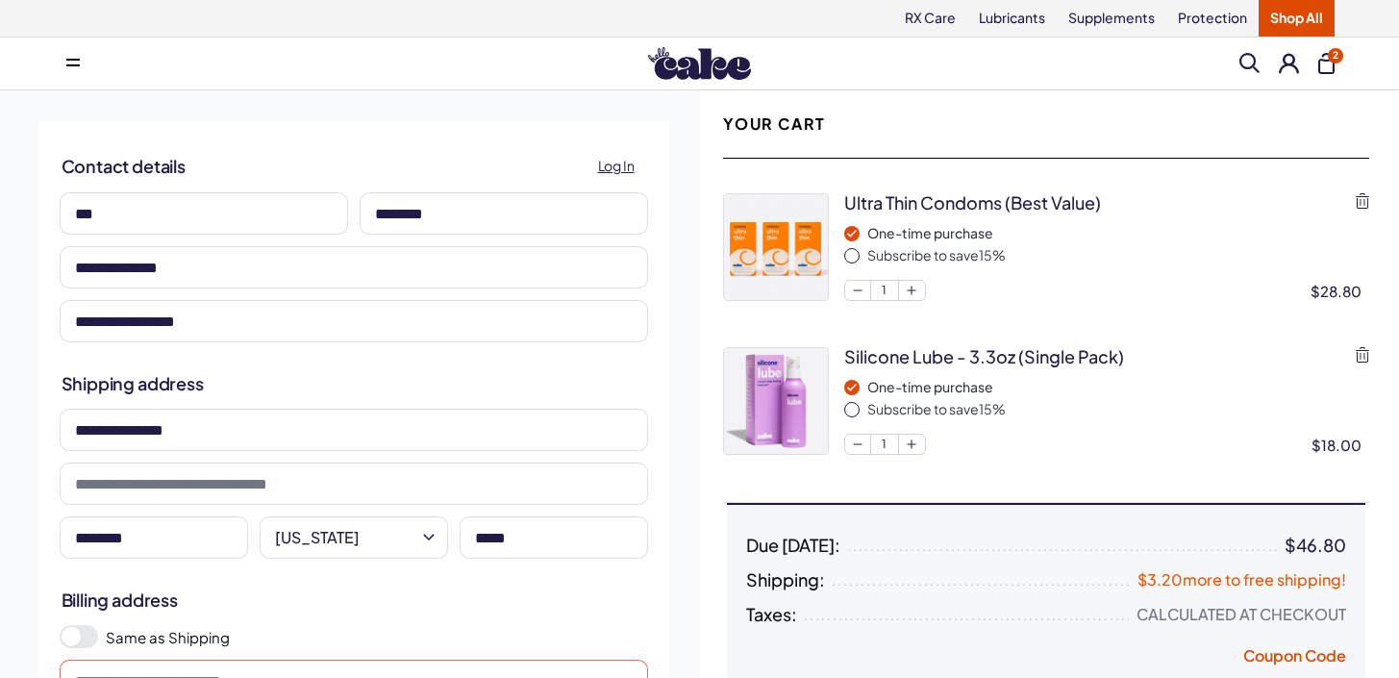
scroll to position [400, 0]
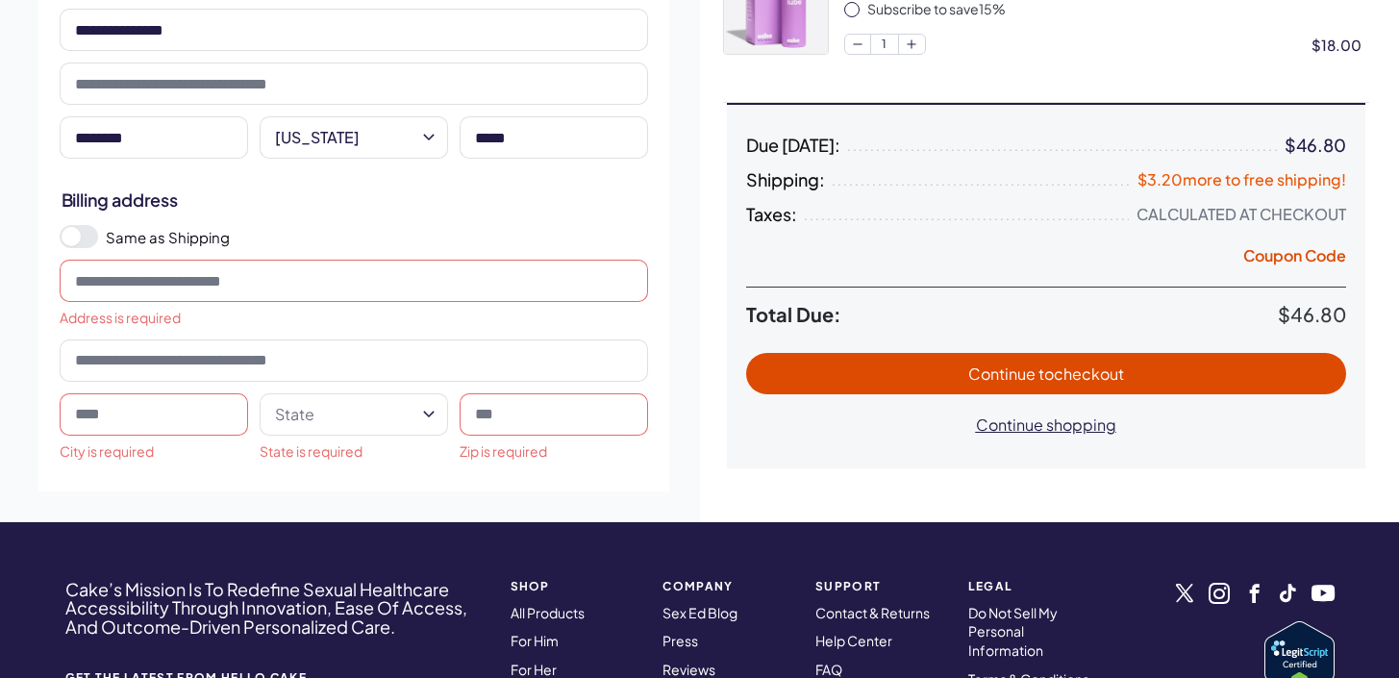
click at [81, 229] on span at bounding box center [79, 236] width 38 height 23
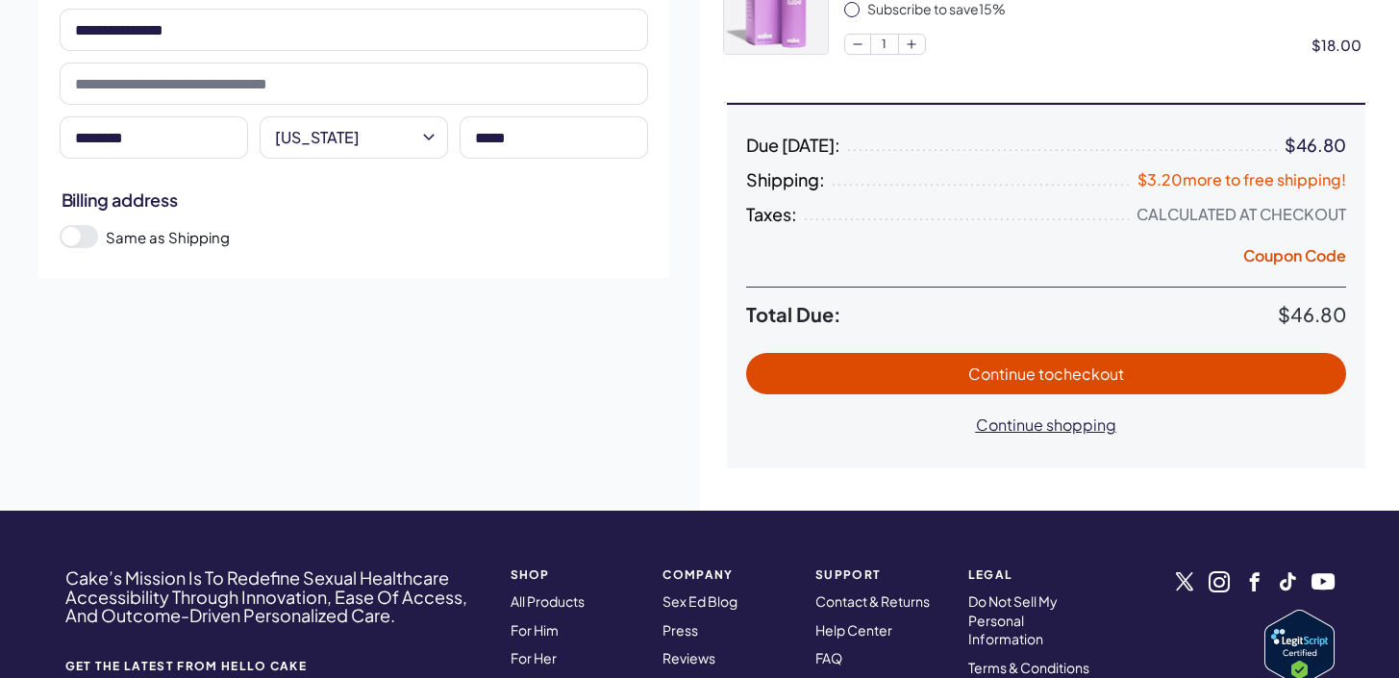
click at [821, 364] on span "Continue to checkout" at bounding box center [1047, 374] width 562 height 22
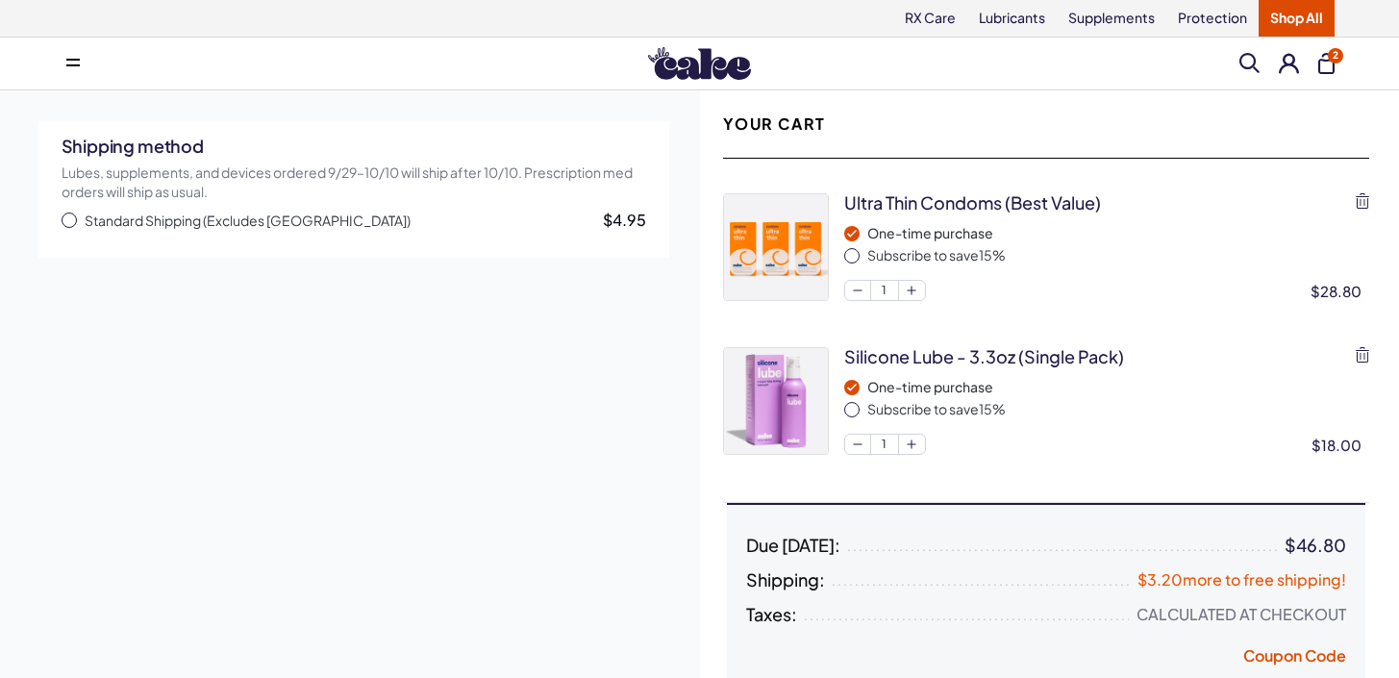
click at [77, 217] on button "Standard Shipping (Excludes Canada) $4.95" at bounding box center [354, 220] width 585 height 19
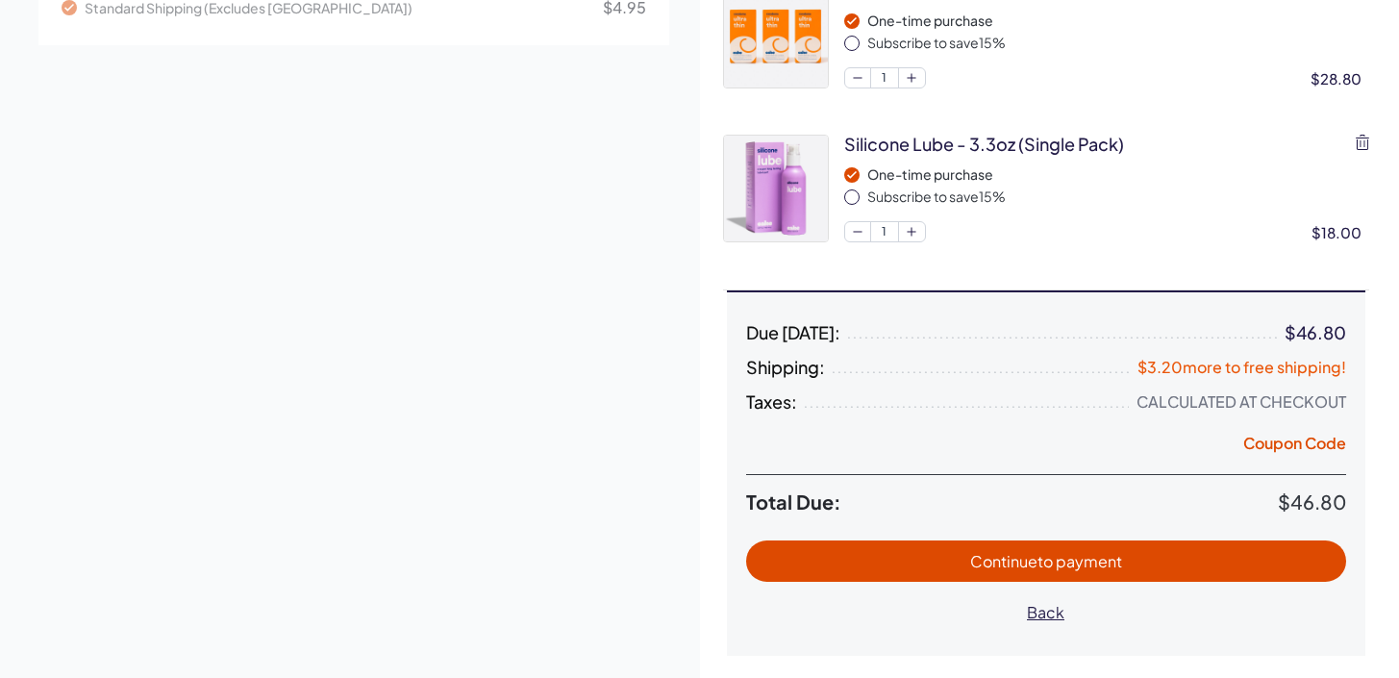
scroll to position [226, 0]
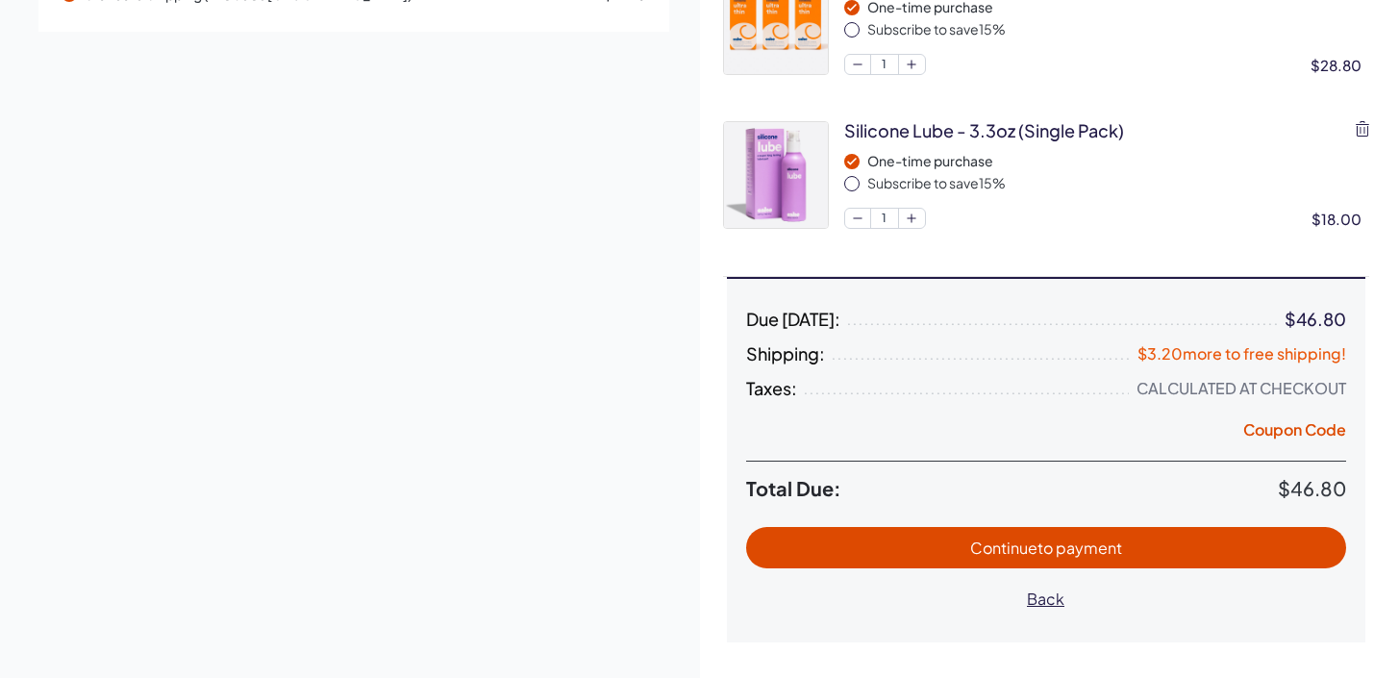
click at [1080, 540] on span "to payment" at bounding box center [1080, 548] width 85 height 20
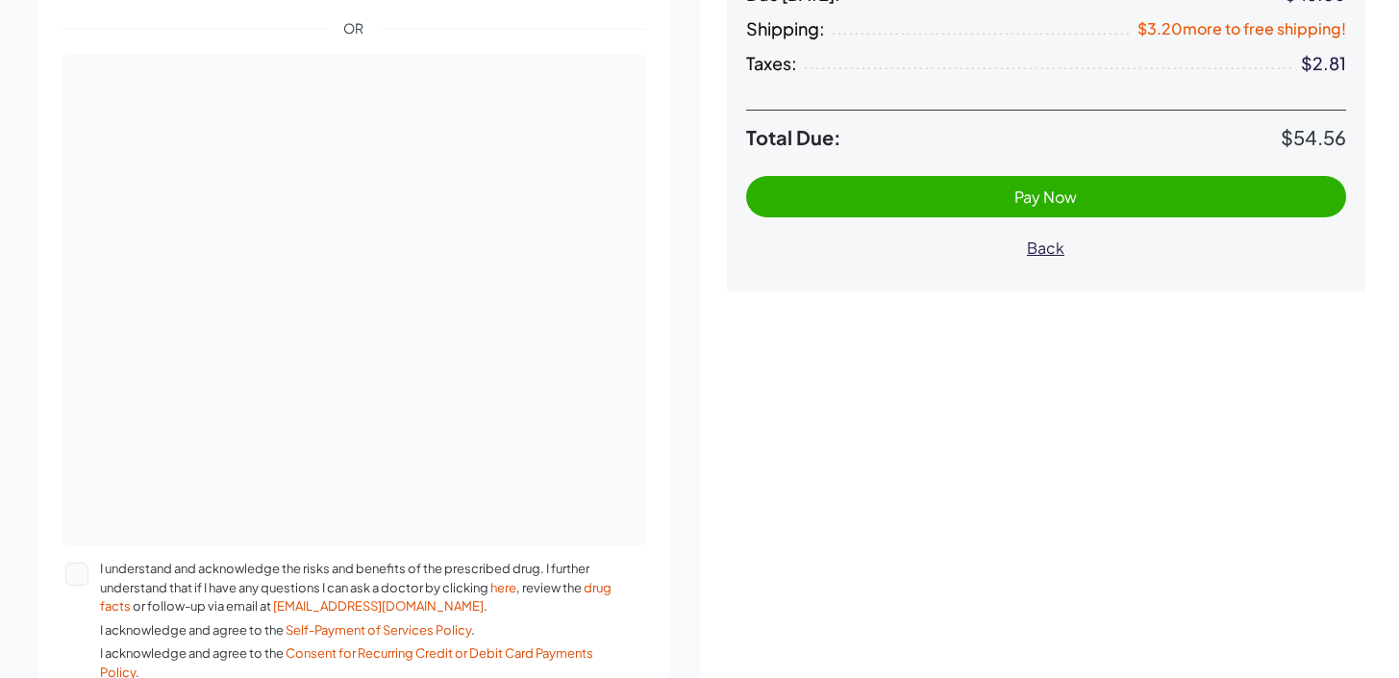
scroll to position [729, 0]
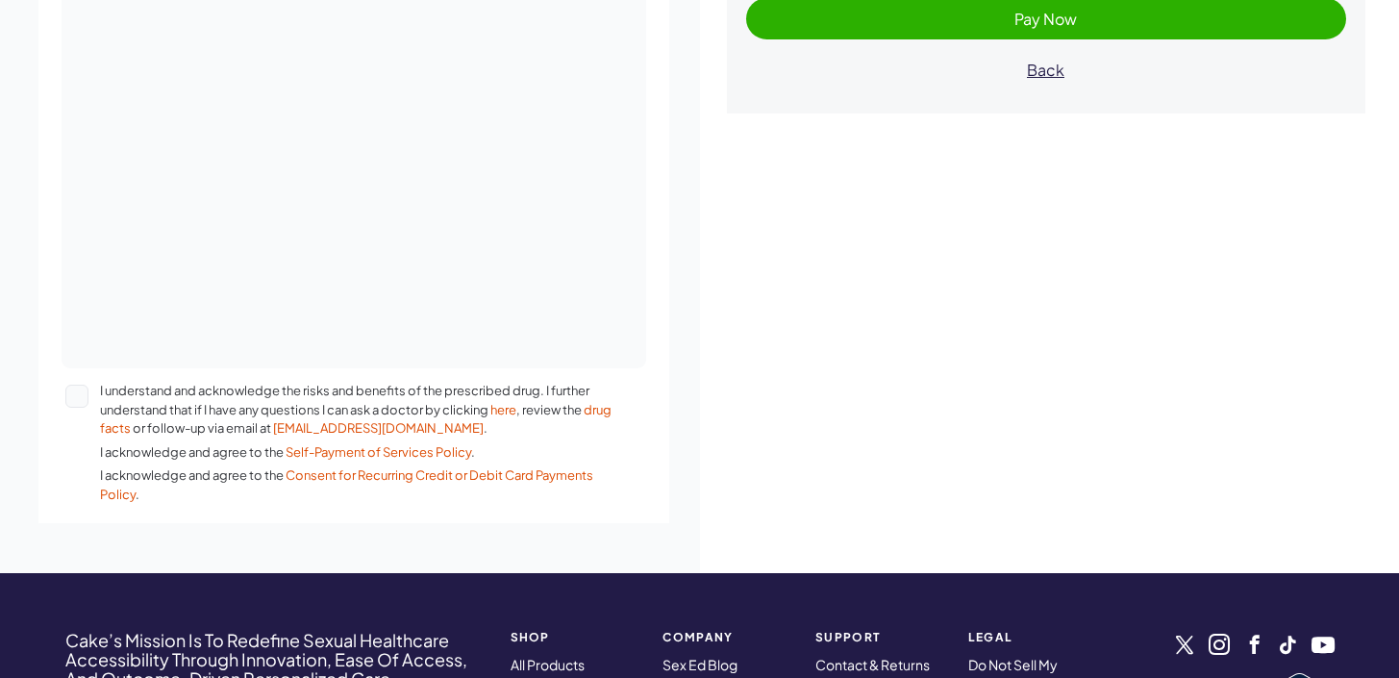
click at [71, 385] on button "I understand and acknowledge the risks and benefits of the prescribed drug. I f…" at bounding box center [76, 396] width 23 height 23
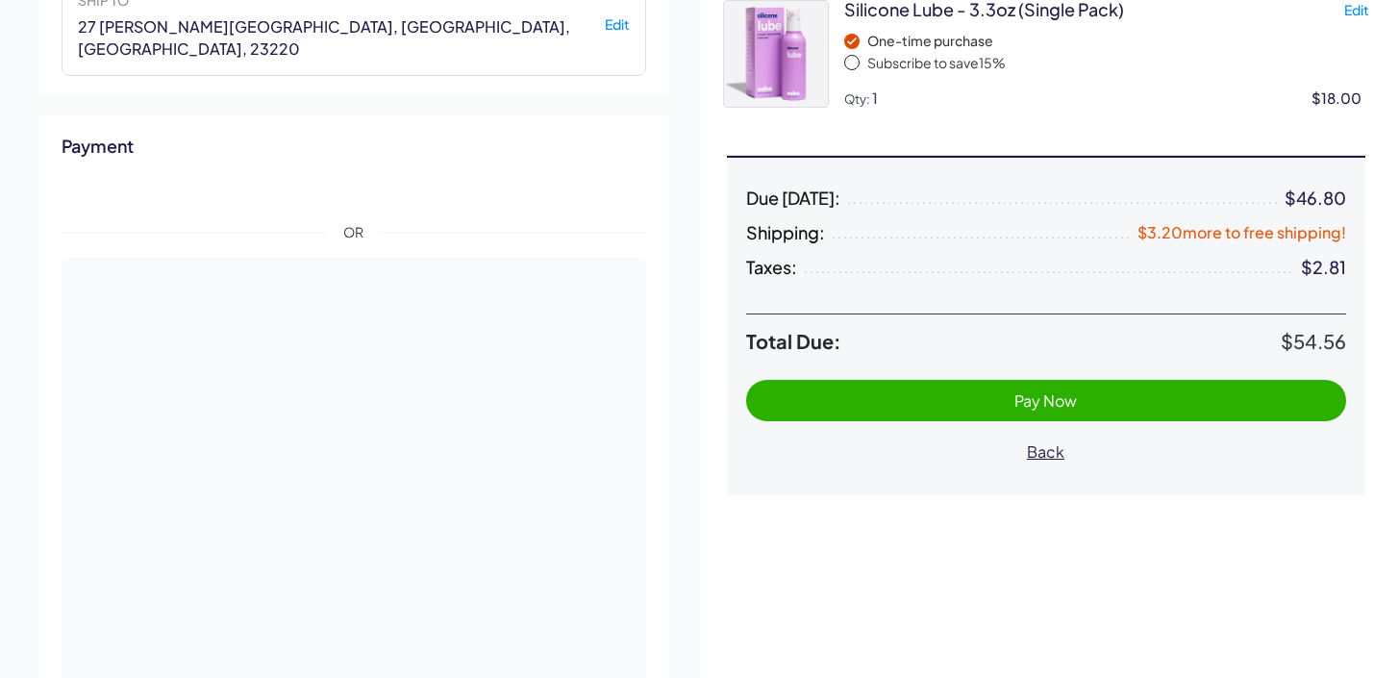
click at [967, 386] on button "Pay Now" at bounding box center [1046, 400] width 600 height 41
